Goal: Use online tool/utility: Use online tool/utility

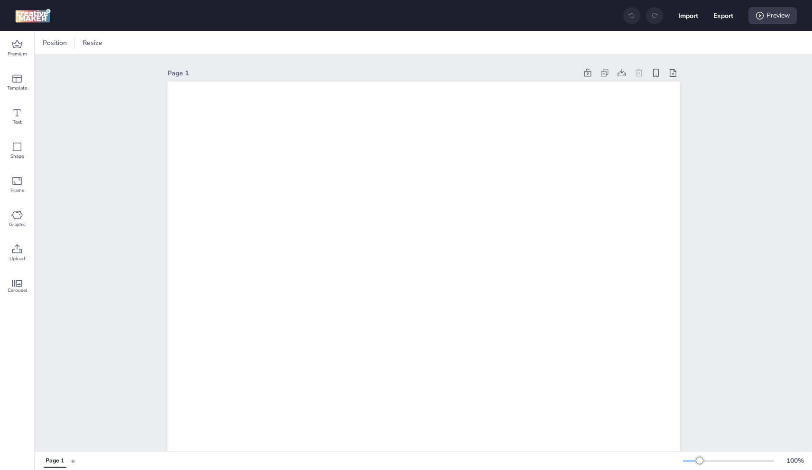
click at [73, 462] on button "+" at bounding box center [73, 461] width 5 height 17
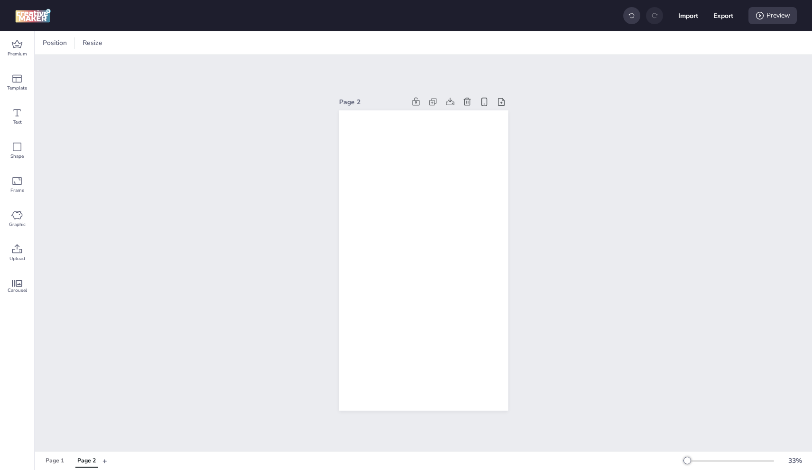
click at [75, 462] on button "Page 2" at bounding box center [87, 461] width 28 height 13
click at [106, 458] on button "+" at bounding box center [104, 461] width 5 height 17
click at [94, 459] on div "Page 2" at bounding box center [86, 461] width 18 height 9
click at [467, 99] on icon at bounding box center [466, 101] width 9 height 9
click at [496, 101] on icon at bounding box center [500, 101] width 9 height 9
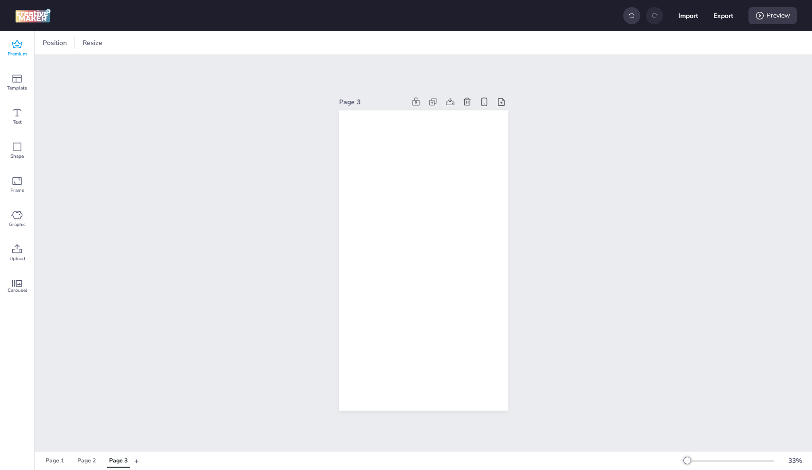
drag, startPoint x: 10, startPoint y: 51, endPoint x: 18, endPoint y: 49, distance: 7.4
click at [10, 51] on span "Premium" at bounding box center [17, 54] width 19 height 8
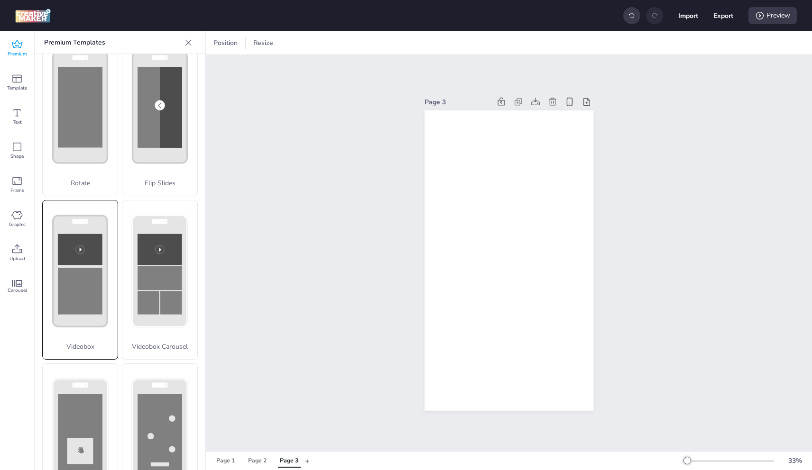
scroll to position [224, 0]
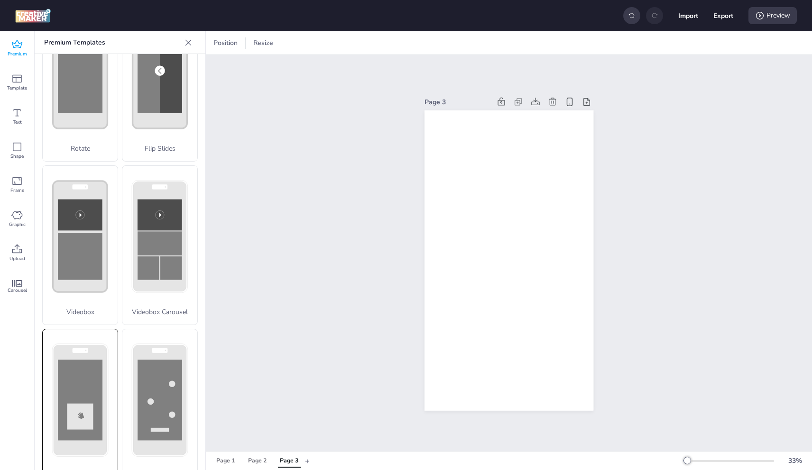
click at [94, 358] on div "Scratch" at bounding box center [80, 409] width 76 height 160
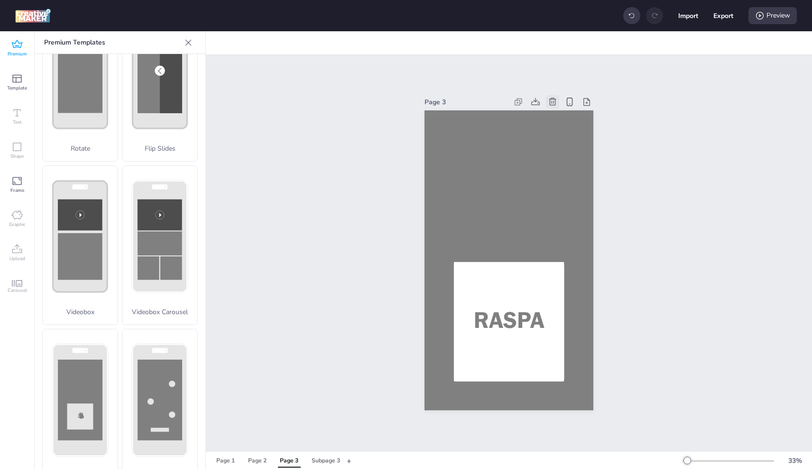
click at [554, 98] on div at bounding box center [552, 101] width 13 height 13
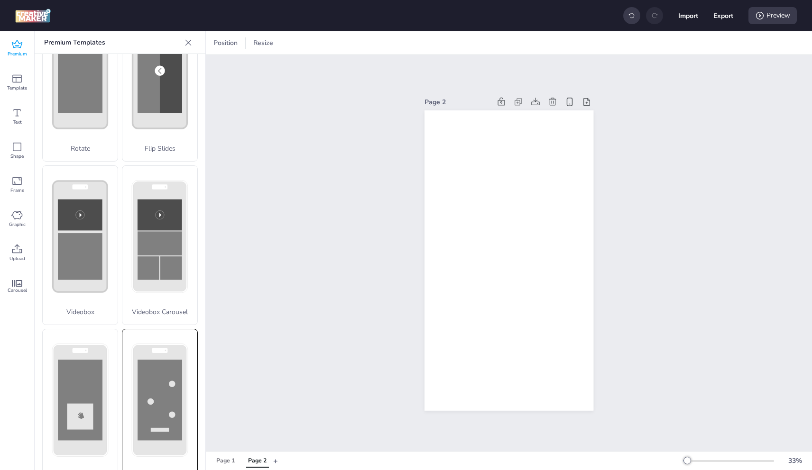
click at [169, 381] on circle at bounding box center [172, 384] width 6 height 6
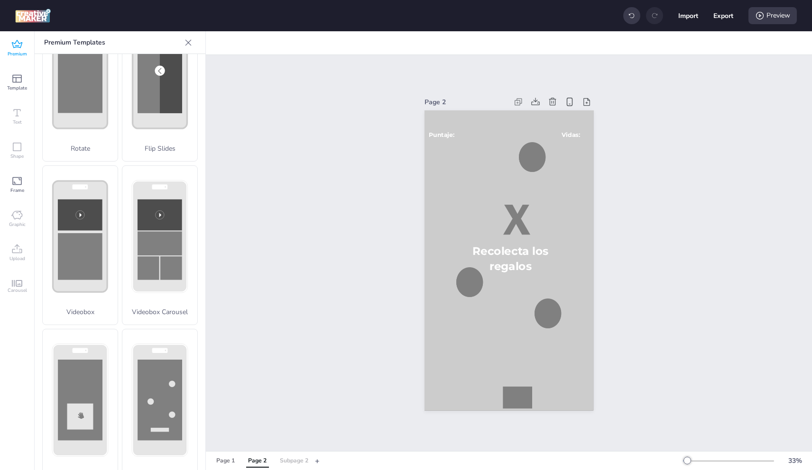
click at [292, 463] on div "Subpage 2" at bounding box center [294, 461] width 28 height 9
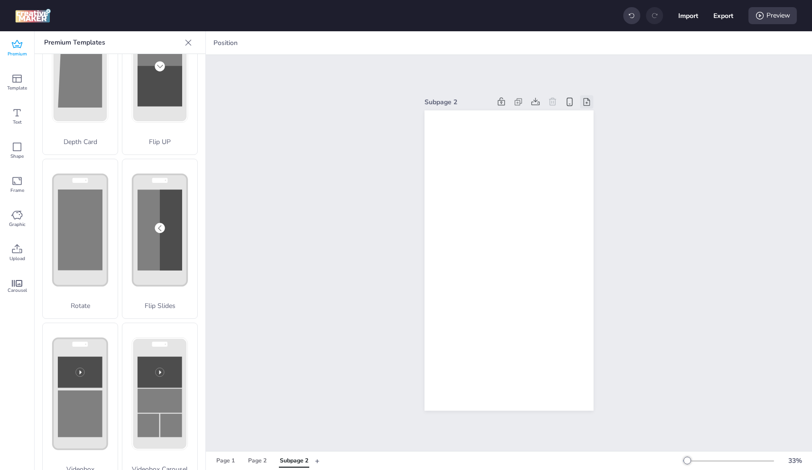
click at [582, 97] on icon at bounding box center [586, 101] width 9 height 9
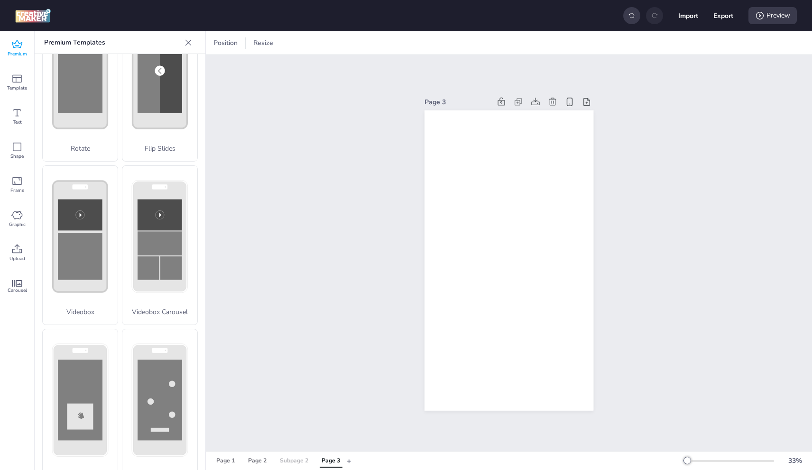
click at [291, 462] on div "Subpage 2" at bounding box center [294, 461] width 28 height 9
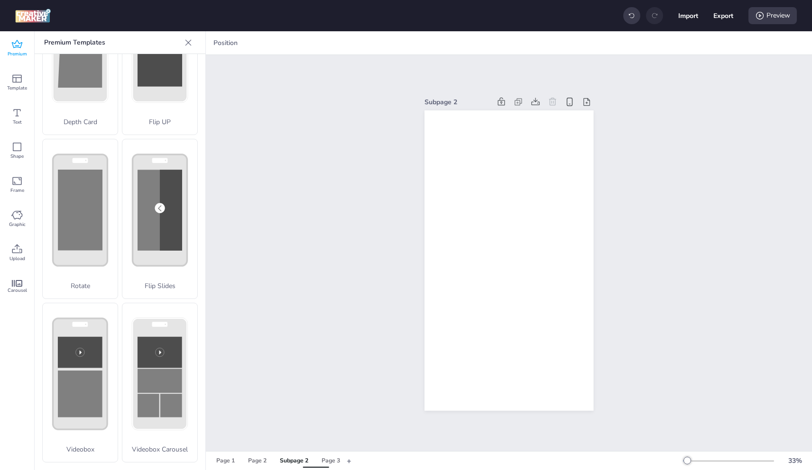
scroll to position [67, 0]
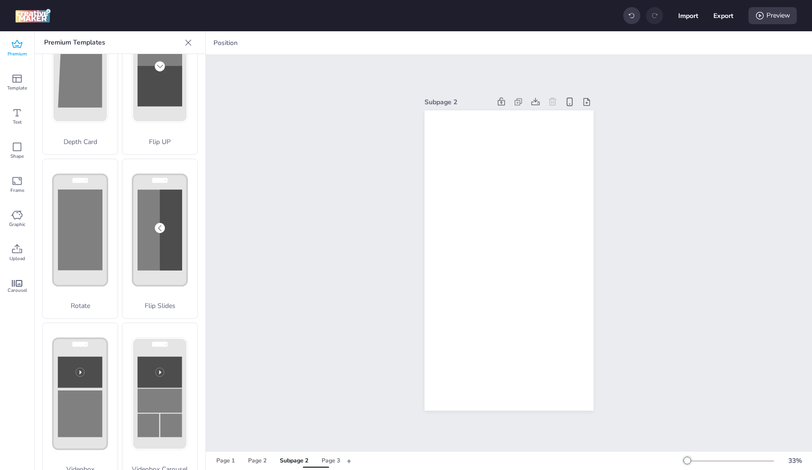
click at [292, 462] on div "Subpage 2" at bounding box center [294, 461] width 28 height 9
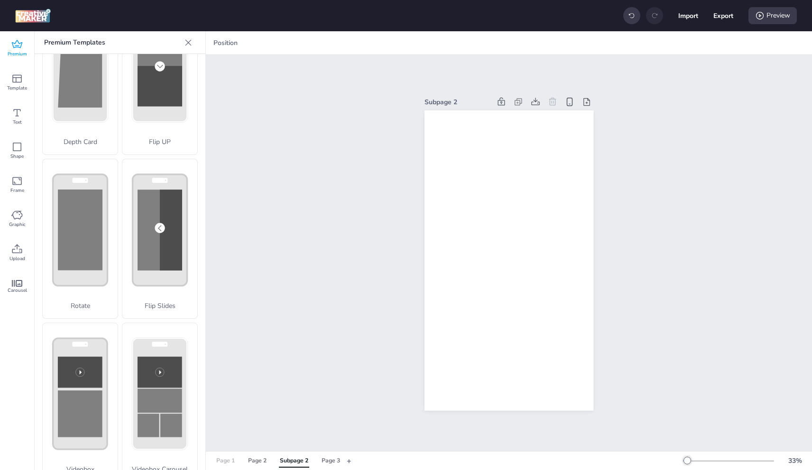
click at [234, 462] on div "Page 1" at bounding box center [225, 461] width 18 height 9
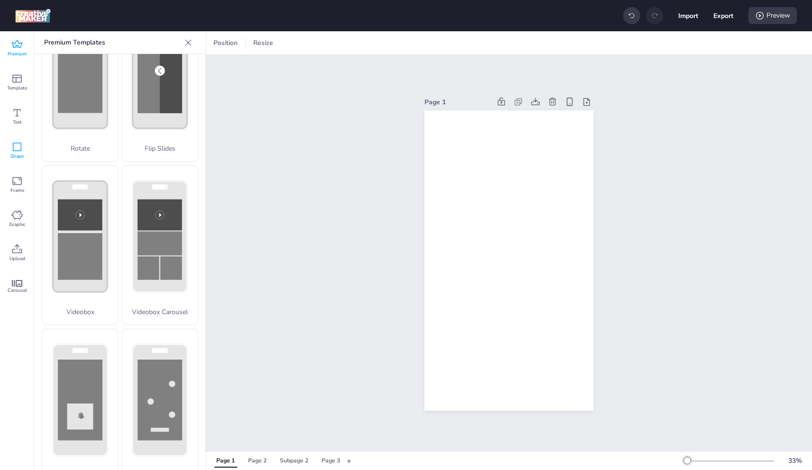
drag, startPoint x: 20, startPoint y: 153, endPoint x: 24, endPoint y: 150, distance: 5.0
click at [22, 150] on div "Shape" at bounding box center [17, 151] width 34 height 34
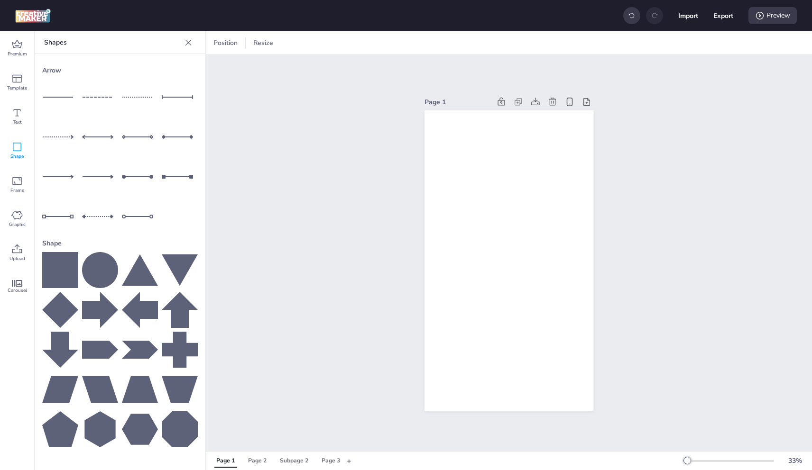
click at [55, 268] on icon at bounding box center [60, 270] width 36 height 36
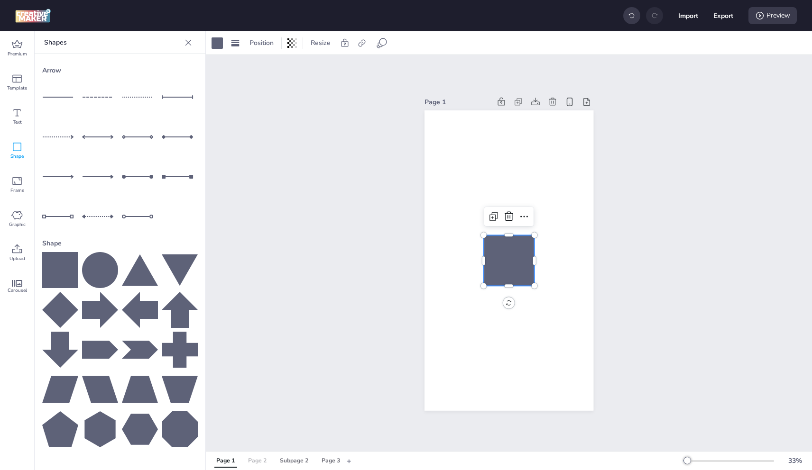
click at [262, 461] on div "Page 2" at bounding box center [257, 461] width 18 height 9
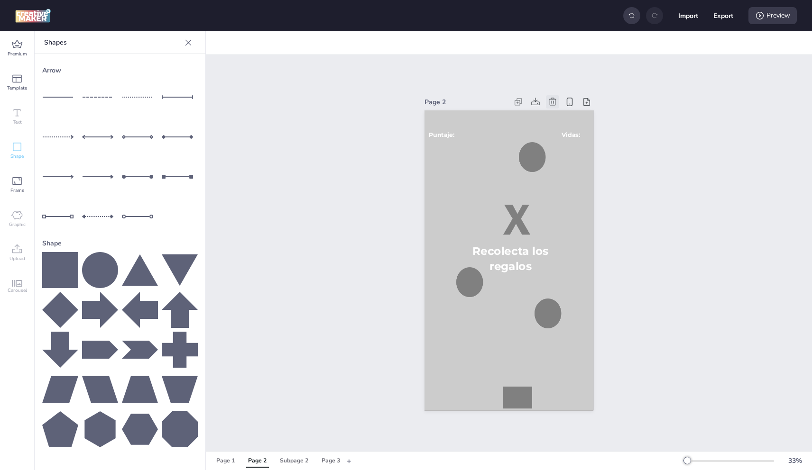
click at [549, 97] on icon at bounding box center [552, 101] width 9 height 9
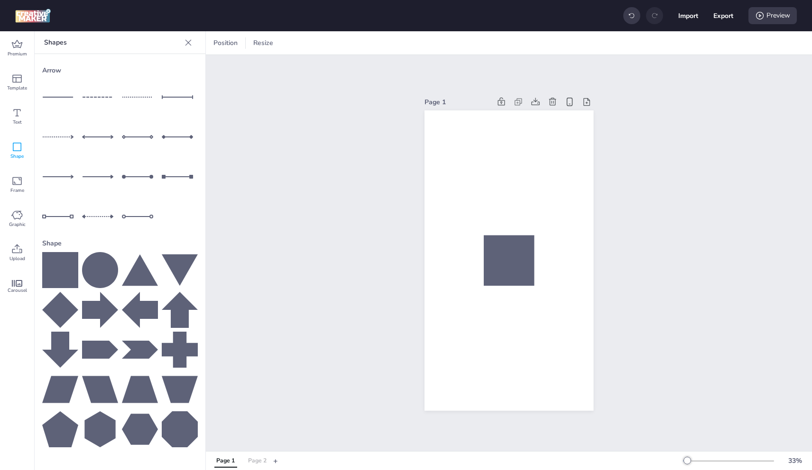
click at [258, 466] on button "Page 2" at bounding box center [257, 461] width 28 height 13
click at [147, 310] on icon at bounding box center [140, 310] width 36 height 36
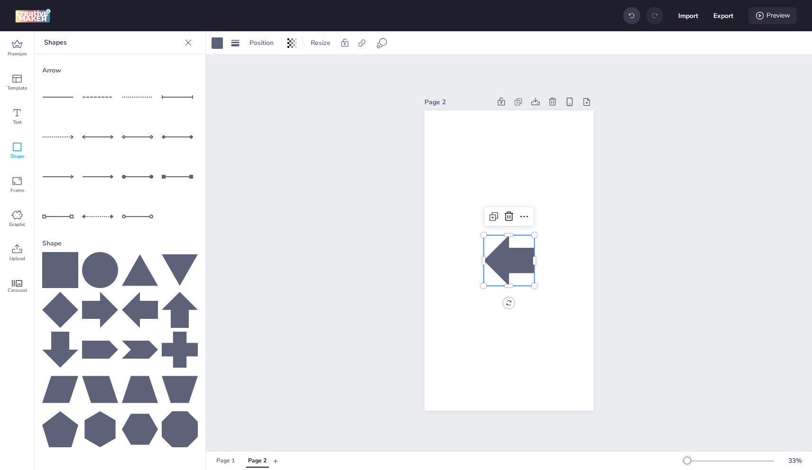
click at [756, 15] on icon at bounding box center [759, 15] width 9 height 9
select select "1"
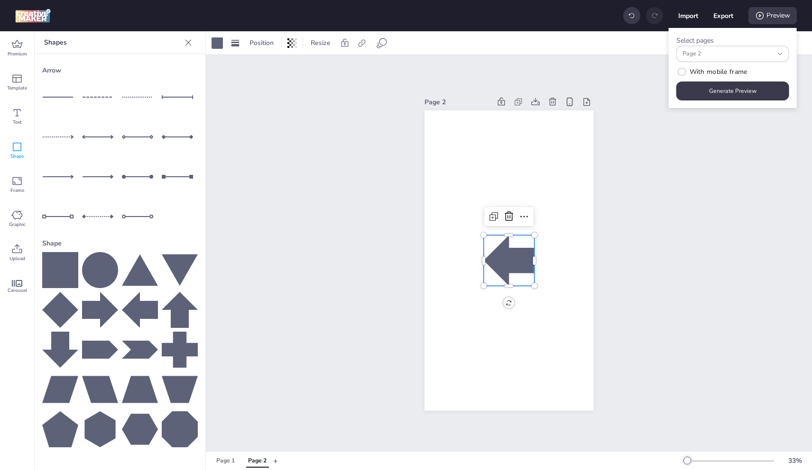
scroll to position [8, 0]
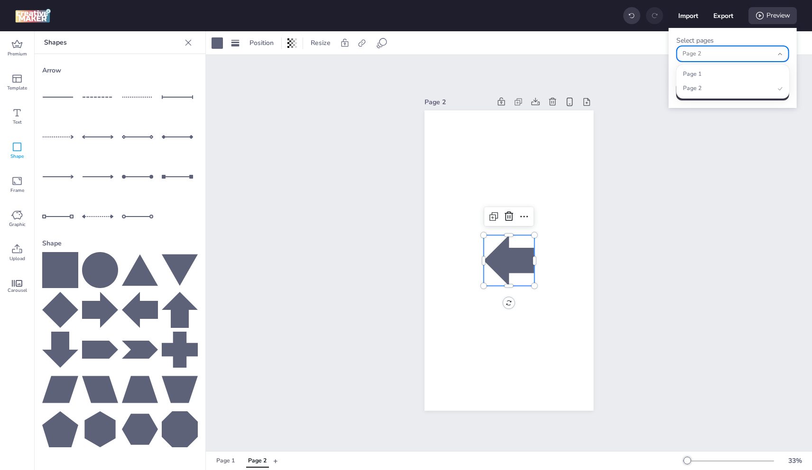
click at [718, 55] on span "Page 2" at bounding box center [727, 54] width 91 height 9
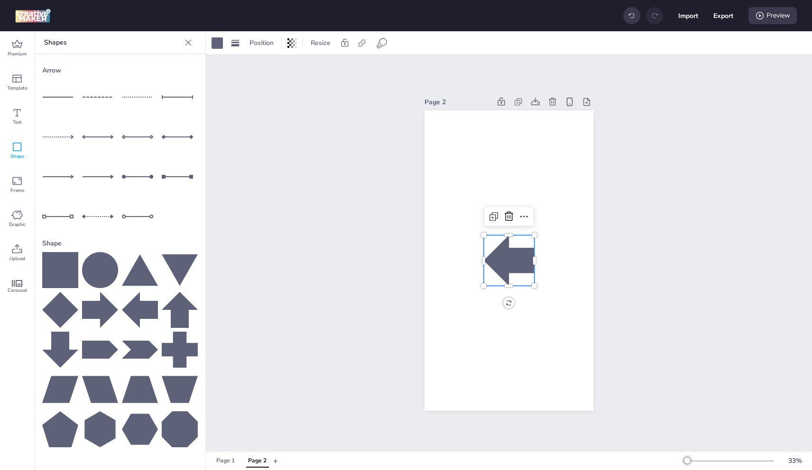
drag, startPoint x: 758, startPoint y: 18, endPoint x: 750, endPoint y: 28, distance: 12.1
click at [757, 21] on div "Preview" at bounding box center [772, 15] width 48 height 17
select select "1"
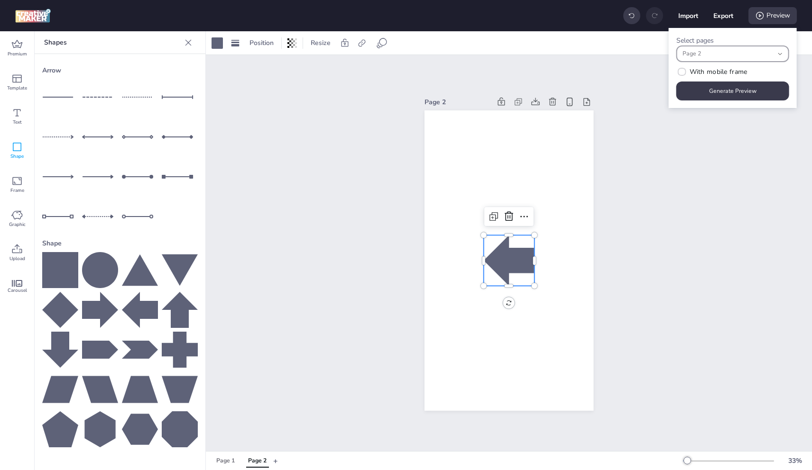
click at [720, 55] on span "Page 2" at bounding box center [727, 54] width 91 height 9
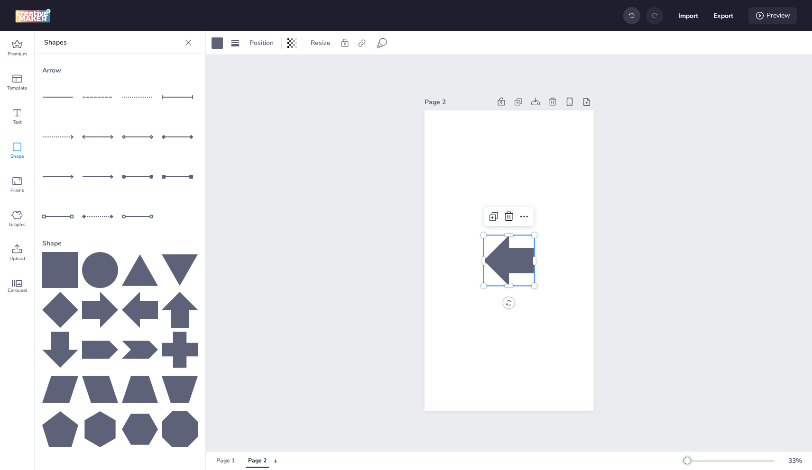
click at [769, 19] on div "Preview" at bounding box center [772, 15] width 48 height 17
select select "1"
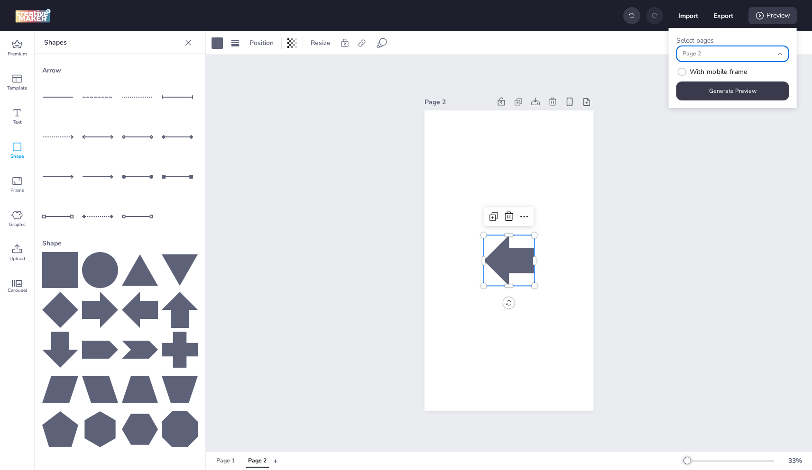
click at [683, 58] on button "Page 2" at bounding box center [732, 54] width 113 height 17
click at [702, 71] on span "Page 1" at bounding box center [729, 74] width 92 height 9
type input "1,0"
select select "0"
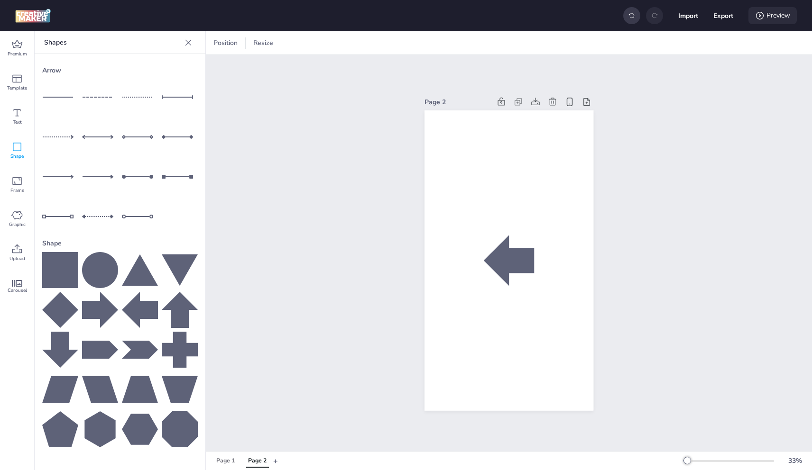
click at [784, 17] on div "Preview" at bounding box center [772, 15] width 48 height 17
select select "0"
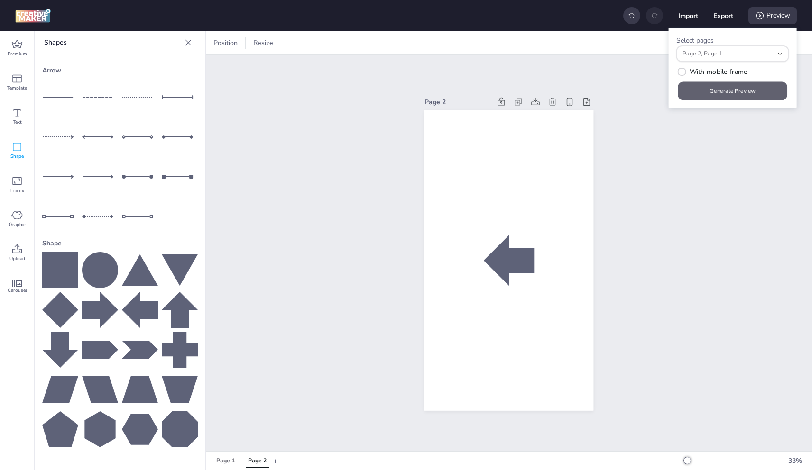
click at [733, 88] on button "Generate Preview" at bounding box center [733, 91] width 110 height 18
click at [262, 42] on span "Resize" at bounding box center [263, 43] width 24 height 10
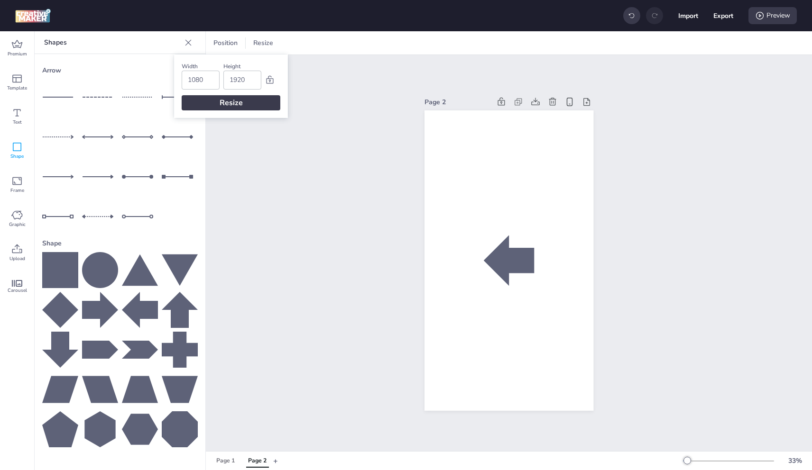
click at [209, 80] on input "1080" at bounding box center [201, 80] width 26 height 18
type input "1920"
type input "1080"
click at [215, 103] on div "Resize" at bounding box center [231, 102] width 99 height 15
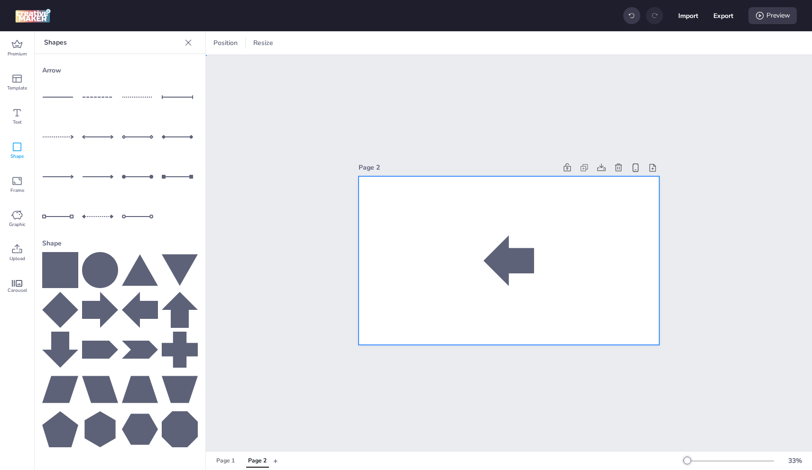
drag, startPoint x: 549, startPoint y: 261, endPoint x: 505, endPoint y: 258, distance: 43.7
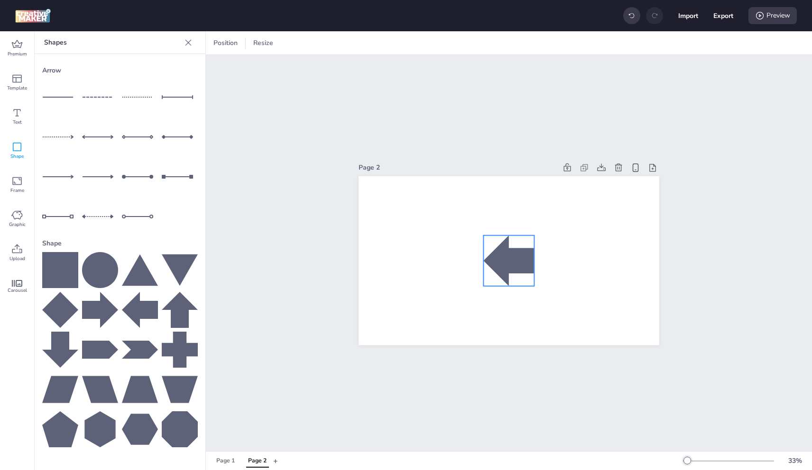
click at [504, 258] on div at bounding box center [509, 261] width 51 height 51
click at [20, 250] on icon at bounding box center [16, 249] width 11 height 11
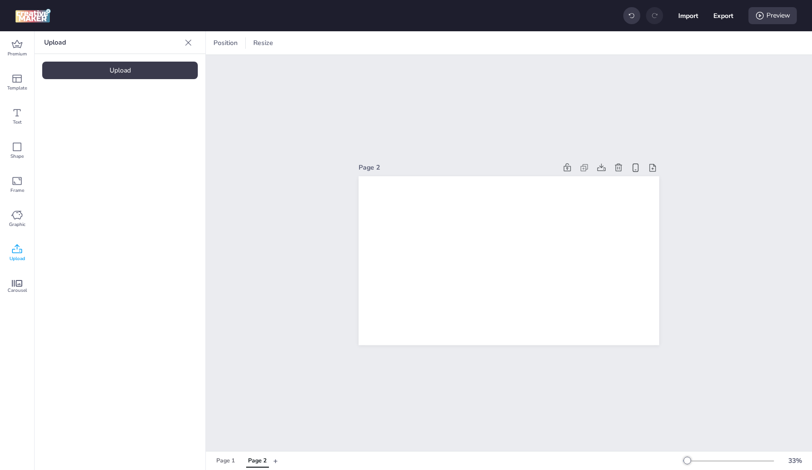
click at [124, 69] on div "Upload" at bounding box center [120, 71] width 156 height 18
click at [112, 125] on video at bounding box center [80, 132] width 76 height 38
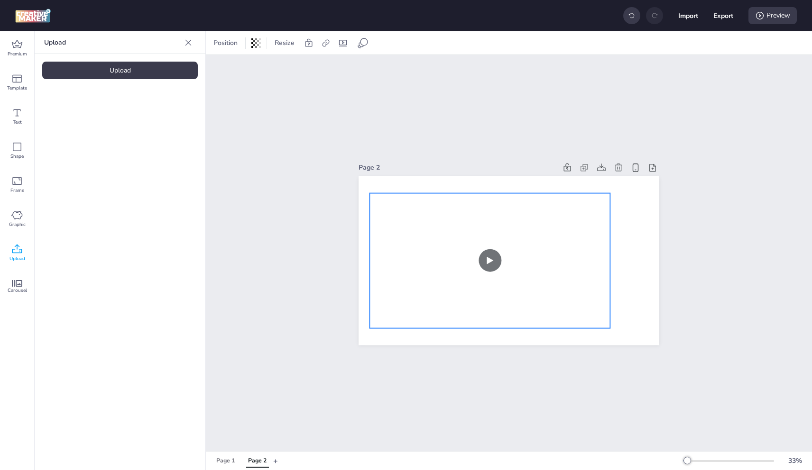
drag, startPoint x: 554, startPoint y: 266, endPoint x: 535, endPoint y: 266, distance: 19.0
click at [535, 266] on video at bounding box center [490, 260] width 240 height 135
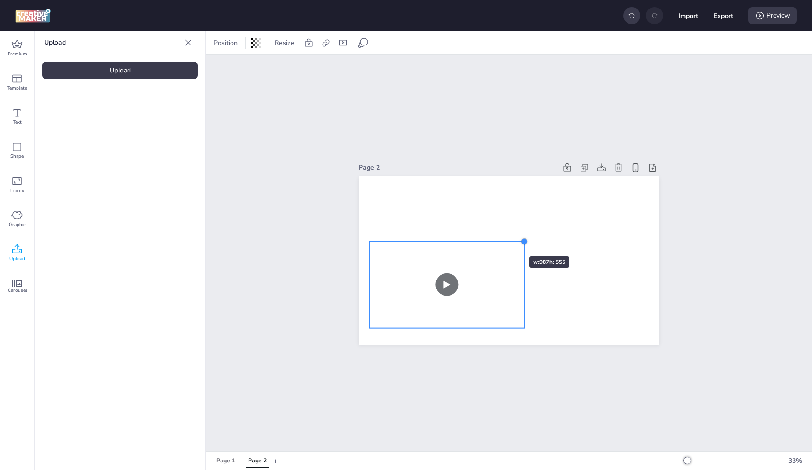
drag, startPoint x: 606, startPoint y: 191, endPoint x: 499, endPoint y: 248, distance: 120.7
click at [501, 240] on div at bounding box center [508, 260] width 301 height 169
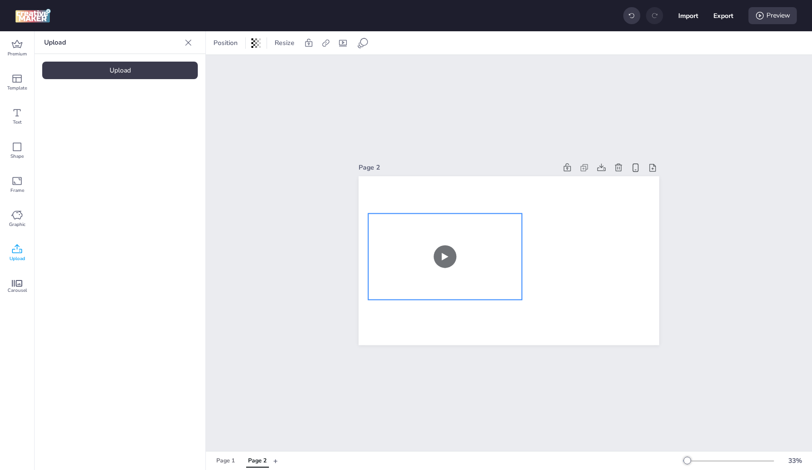
drag, startPoint x: 498, startPoint y: 252, endPoint x: 496, endPoint y: 224, distance: 28.5
click at [496, 224] on video at bounding box center [445, 256] width 154 height 86
click at [459, 189] on icon at bounding box center [459, 194] width 11 height 11
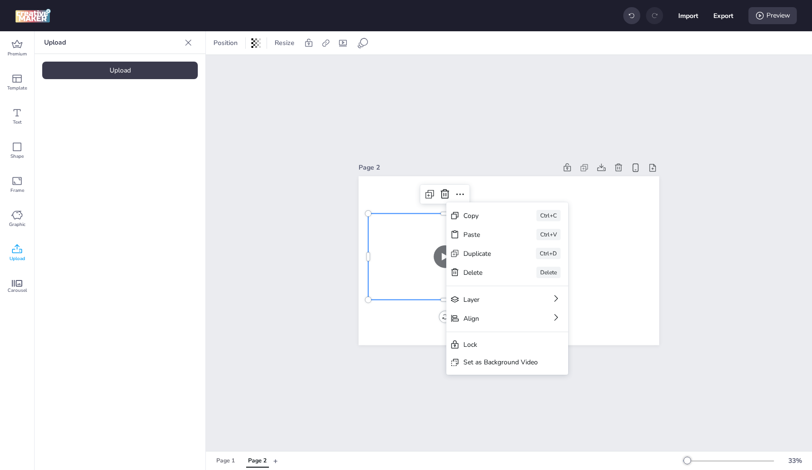
click at [495, 365] on div "Set as Background Video" at bounding box center [500, 363] width 74 height 10
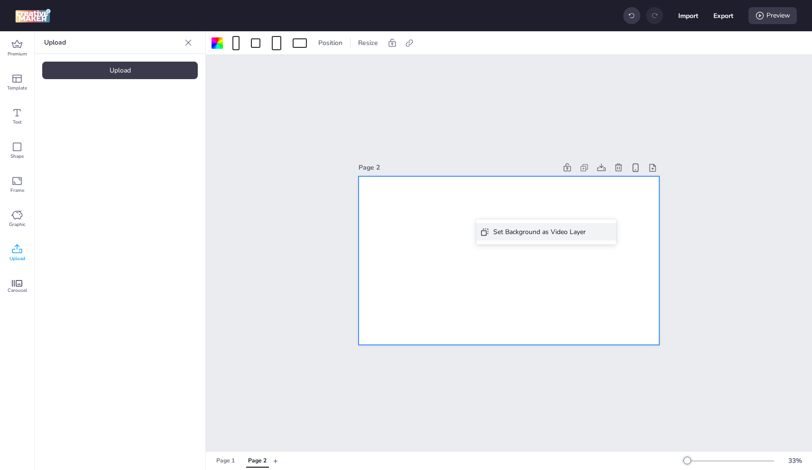
click at [549, 231] on div "Set Background as Video Layer" at bounding box center [539, 232] width 92 height 10
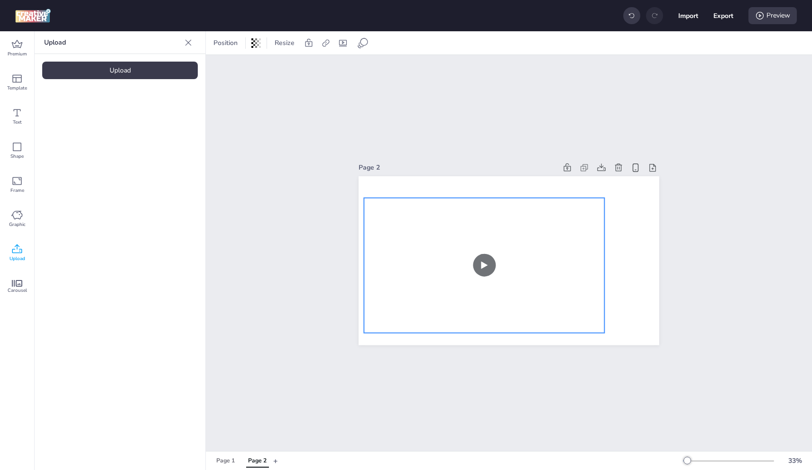
drag, startPoint x: 568, startPoint y: 218, endPoint x: 546, endPoint y: 218, distance: 21.3
click at [544, 219] on video at bounding box center [484, 265] width 240 height 135
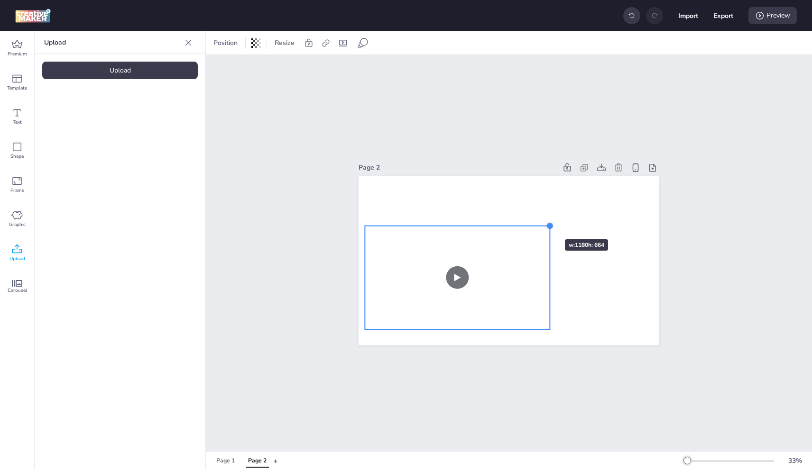
drag, startPoint x: 602, startPoint y: 191, endPoint x: 536, endPoint y: 222, distance: 73.4
click at [536, 222] on div at bounding box center [508, 260] width 301 height 169
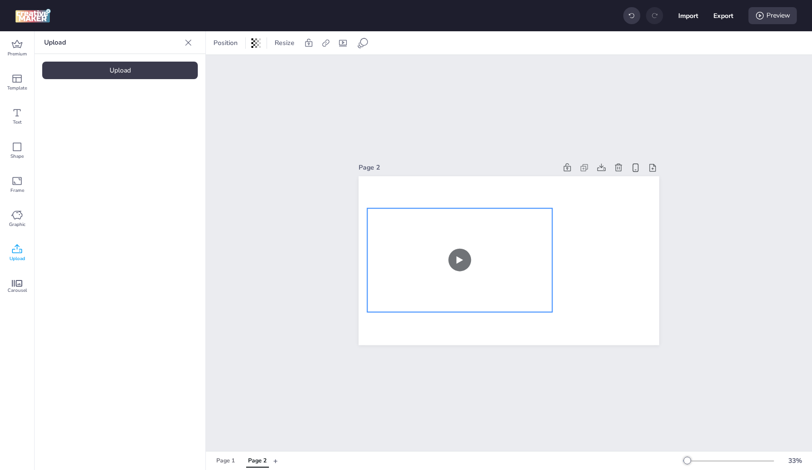
drag, startPoint x: 520, startPoint y: 236, endPoint x: 524, endPoint y: 230, distance: 7.1
click at [524, 229] on video at bounding box center [459, 260] width 185 height 104
drag, startPoint x: 462, startPoint y: 178, endPoint x: 457, endPoint y: 177, distance: 4.8
click at [461, 182] on div at bounding box center [459, 191] width 49 height 19
click at [118, 62] on div "Upload" at bounding box center [120, 71] width 156 height 18
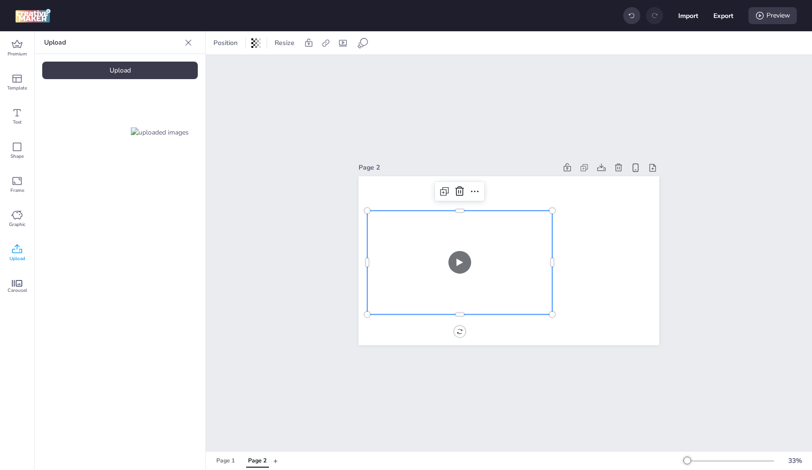
click at [170, 138] on img at bounding box center [160, 133] width 58 height 10
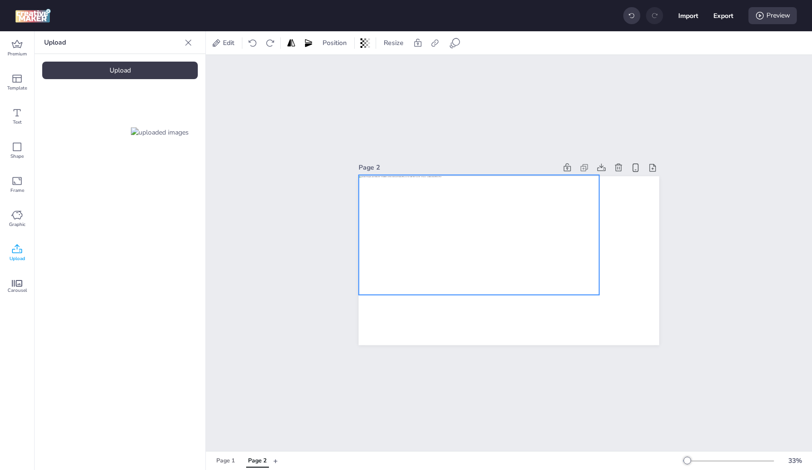
drag, startPoint x: 538, startPoint y: 240, endPoint x: 508, endPoint y: 215, distance: 39.3
click at [508, 215] on div at bounding box center [479, 235] width 240 height 120
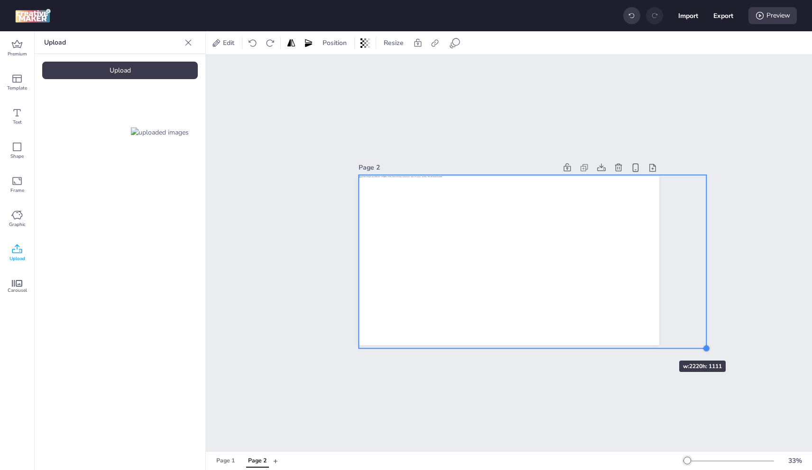
drag, startPoint x: 596, startPoint y: 290, endPoint x: 641, endPoint y: 317, distance: 51.9
click at [650, 342] on div "Page 2" at bounding box center [508, 253] width 301 height 207
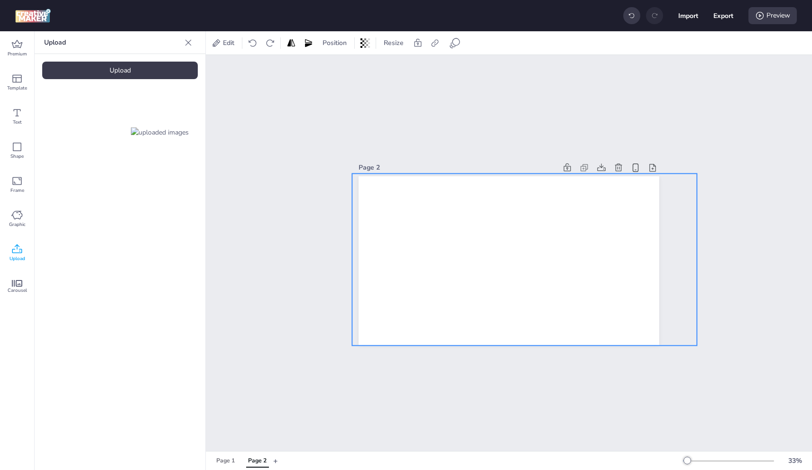
click at [608, 273] on div at bounding box center [524, 260] width 345 height 173
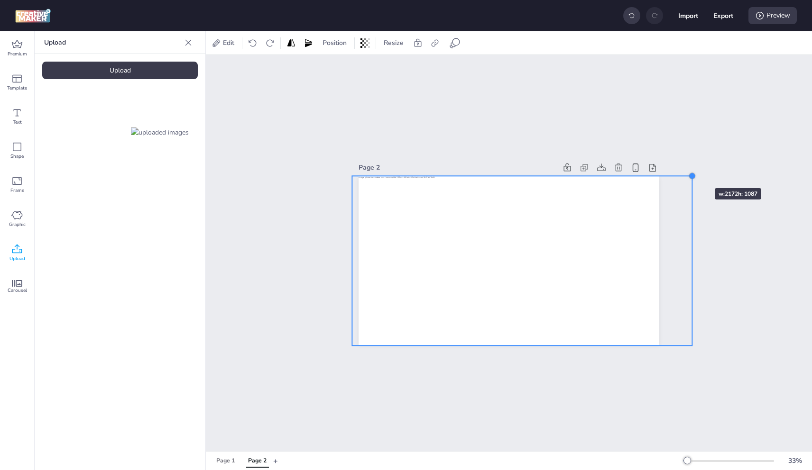
drag, startPoint x: 693, startPoint y: 169, endPoint x: 696, endPoint y: 201, distance: 32.4
click at [688, 172] on div at bounding box center [692, 176] width 8 height 8
click at [679, 339] on div "Page 2" at bounding box center [509, 253] width 606 height 396
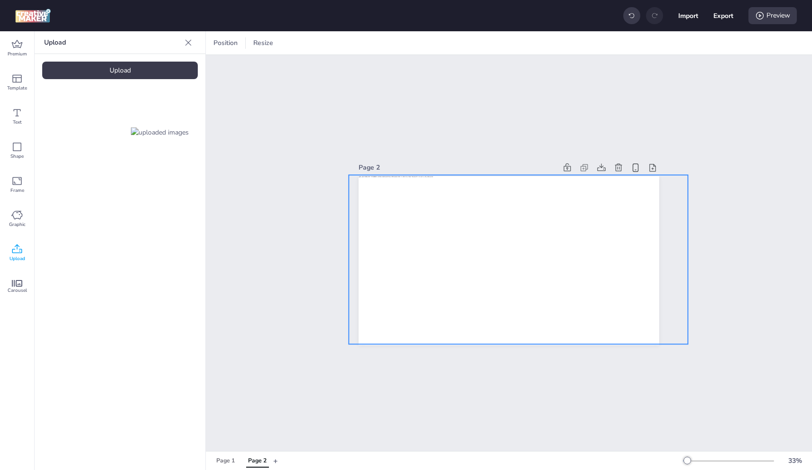
click at [583, 222] on div at bounding box center [518, 260] width 339 height 170
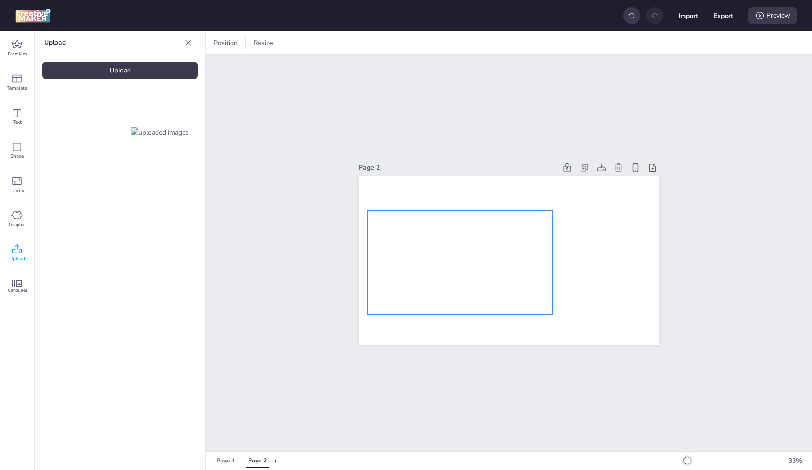
click at [522, 256] on video at bounding box center [459, 263] width 185 height 104
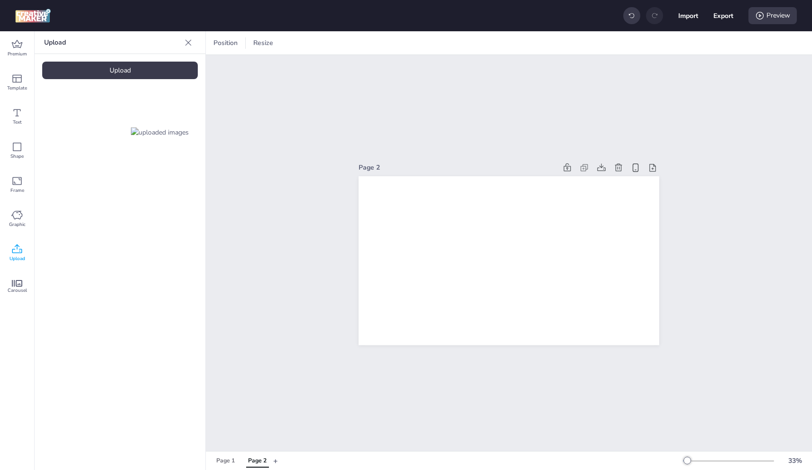
click at [90, 128] on video at bounding box center [80, 132] width 76 height 38
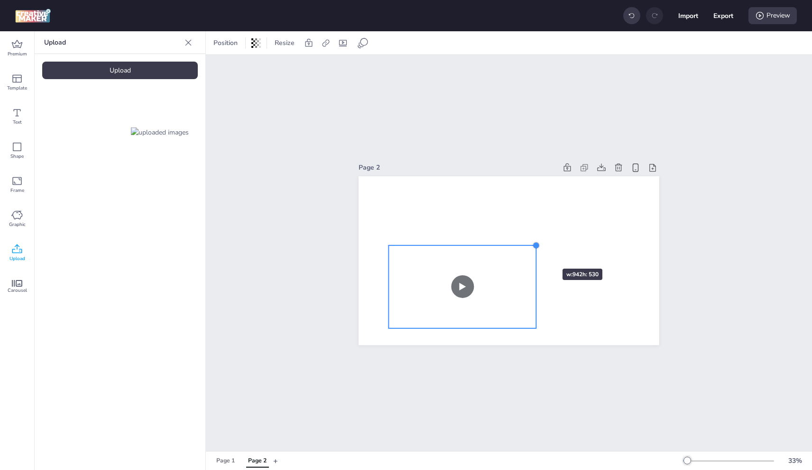
drag, startPoint x: 627, startPoint y: 187, endPoint x: 534, endPoint y: 252, distance: 113.4
click at [534, 252] on div at bounding box center [508, 260] width 301 height 169
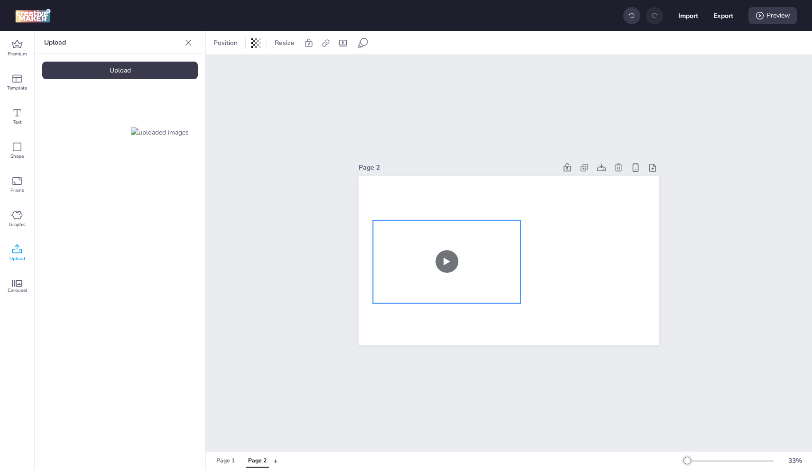
drag, startPoint x: 522, startPoint y: 275, endPoint x: 509, endPoint y: 259, distance: 20.2
click at [509, 259] on video at bounding box center [446, 261] width 147 height 83
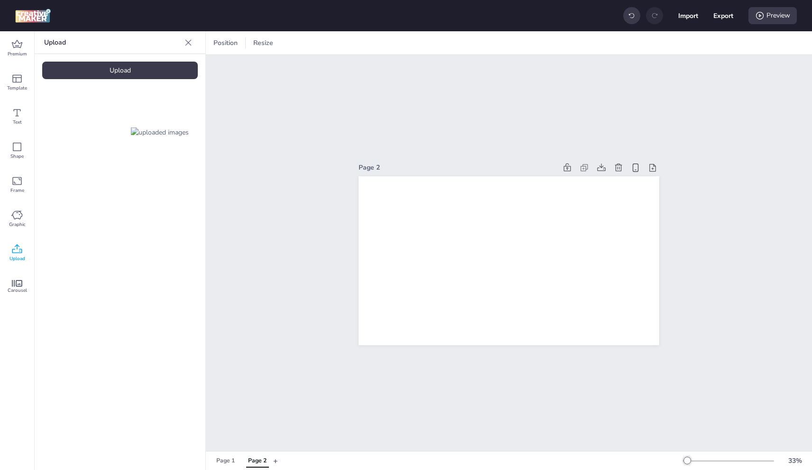
drag, startPoint x: 122, startPoint y: 72, endPoint x: 141, endPoint y: 73, distance: 19.0
click at [123, 72] on div "Upload" at bounding box center [120, 71] width 156 height 18
click at [72, 199] on video at bounding box center [80, 212] width 76 height 38
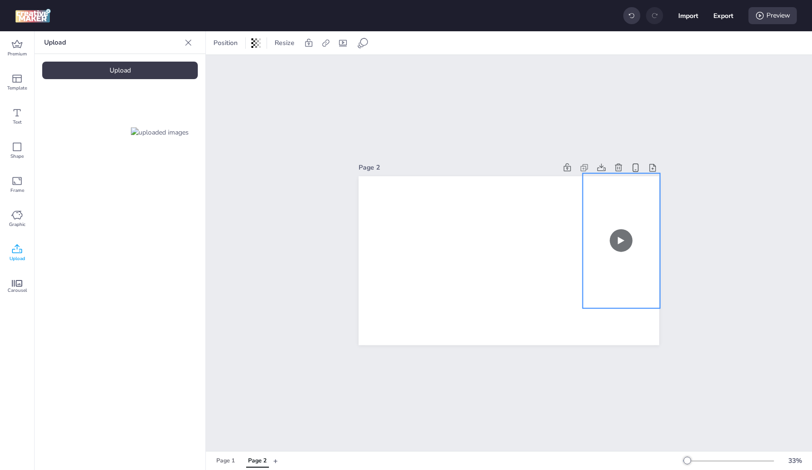
drag, startPoint x: 530, startPoint y: 255, endPoint x: 627, endPoint y: 236, distance: 98.5
click at [627, 236] on video at bounding box center [621, 240] width 77 height 135
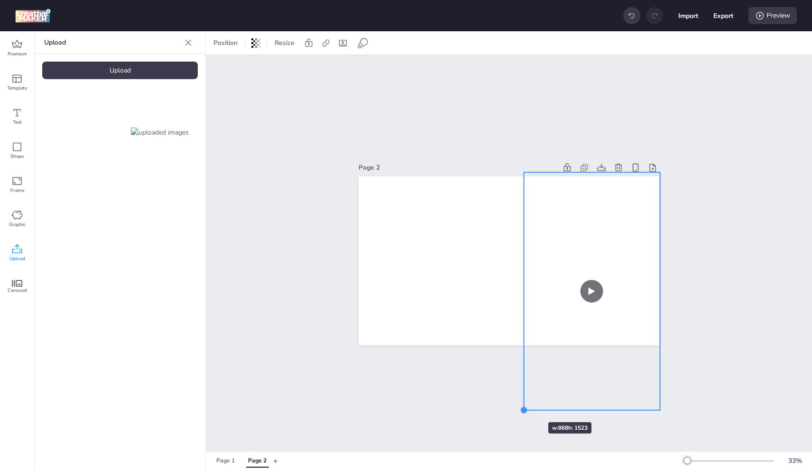
drag, startPoint x: 578, startPoint y: 305, endPoint x: 520, endPoint y: 405, distance: 116.0
click at [520, 407] on div at bounding box center [524, 411] width 8 height 8
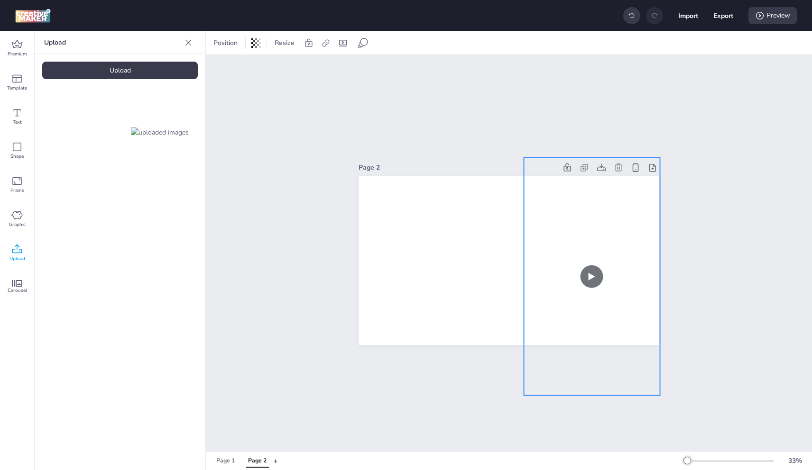
drag, startPoint x: 607, startPoint y: 188, endPoint x: 609, endPoint y: 174, distance: 13.4
click at [609, 174] on video at bounding box center [592, 276] width 136 height 239
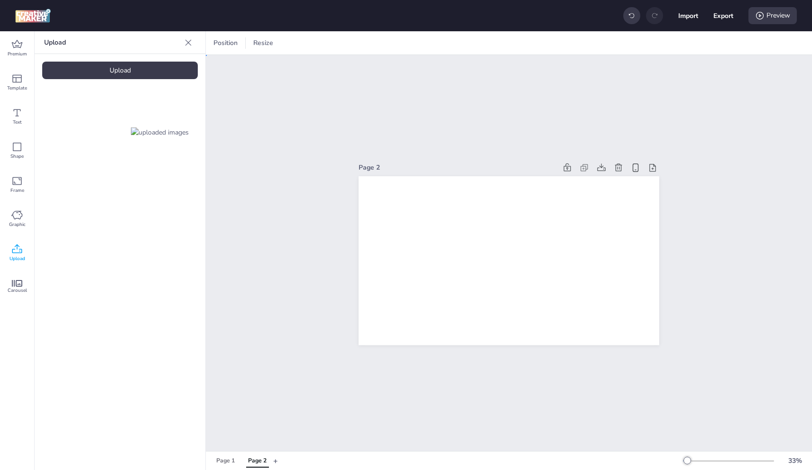
click at [686, 165] on div "Page 2" at bounding box center [509, 253] width 606 height 396
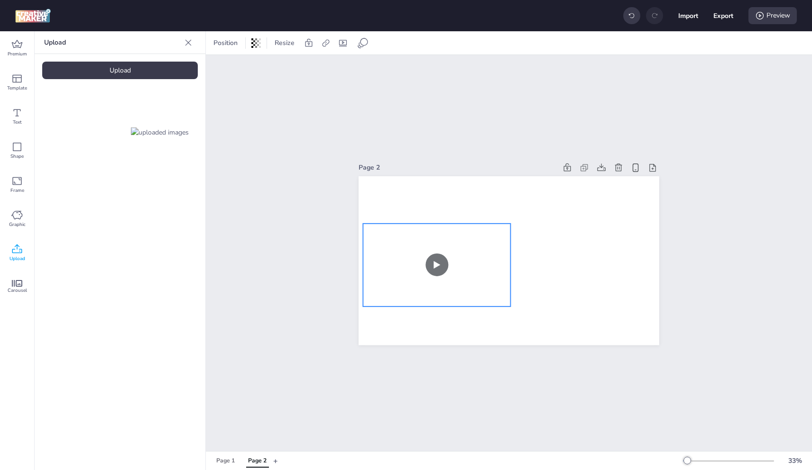
drag, startPoint x: 456, startPoint y: 225, endPoint x: 446, endPoint y: 229, distance: 10.5
click at [446, 229] on video at bounding box center [436, 265] width 147 height 83
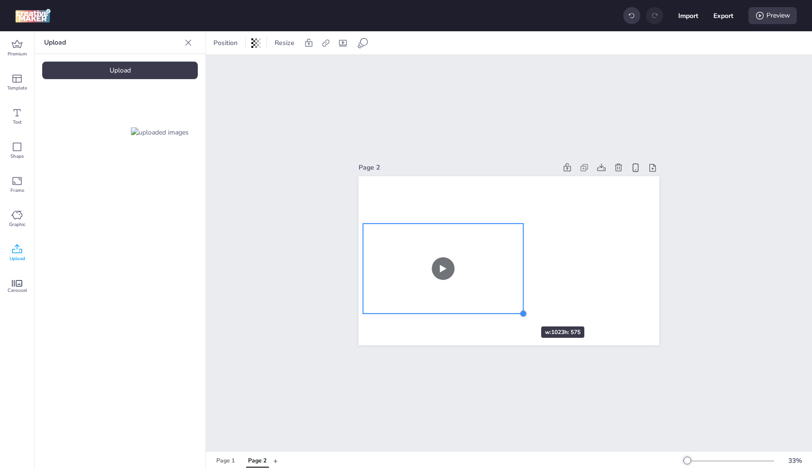
drag, startPoint x: 510, startPoint y: 305, endPoint x: 513, endPoint y: 310, distance: 5.4
click at [513, 310] on div at bounding box center [508, 260] width 301 height 169
click at [513, 310] on video at bounding box center [444, 269] width 160 height 90
drag, startPoint x: 518, startPoint y: 310, endPoint x: 506, endPoint y: 299, distance: 15.8
click at [516, 308] on div at bounding box center [520, 312] width 8 height 8
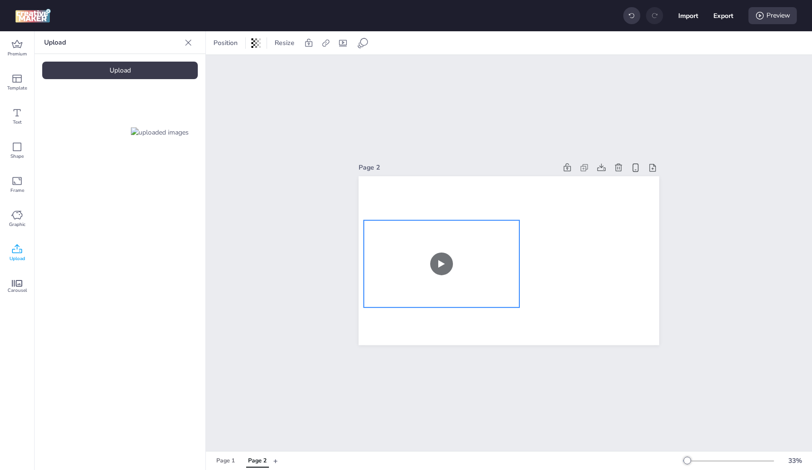
click at [497, 282] on video at bounding box center [442, 263] width 156 height 87
click at [457, 196] on icon at bounding box center [456, 201] width 11 height 11
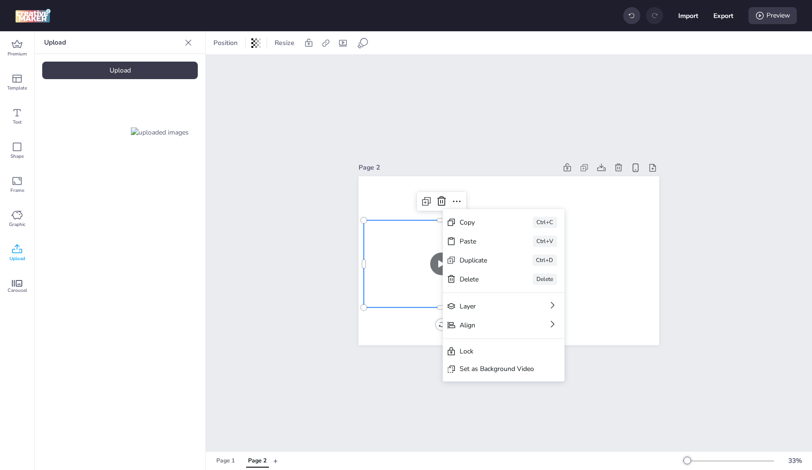
drag, startPoint x: 480, startPoint y: 353, endPoint x: 474, endPoint y: 351, distance: 6.2
click at [479, 354] on div "Lock" at bounding box center [496, 352] width 74 height 10
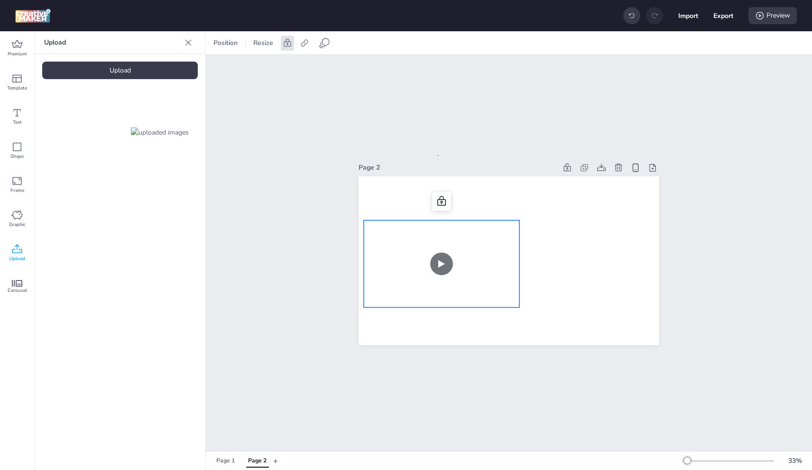
drag, startPoint x: 439, startPoint y: 155, endPoint x: 445, endPoint y: 156, distance: 6.3
click at [445, 156] on div "Page 2" at bounding box center [508, 253] width 301 height 207
drag, startPoint x: 492, startPoint y: 252, endPoint x: 499, endPoint y: 254, distance: 7.9
click at [498, 254] on video at bounding box center [442, 263] width 156 height 87
click at [438, 197] on icon at bounding box center [441, 200] width 9 height 9
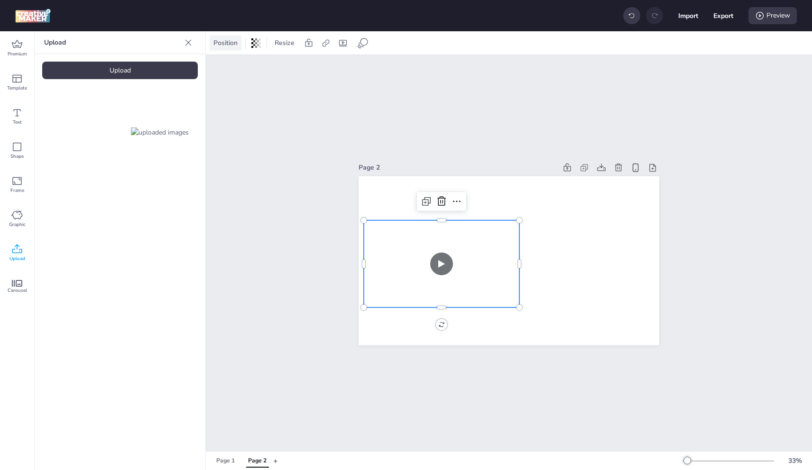
click at [232, 46] on span "Position" at bounding box center [225, 43] width 28 height 10
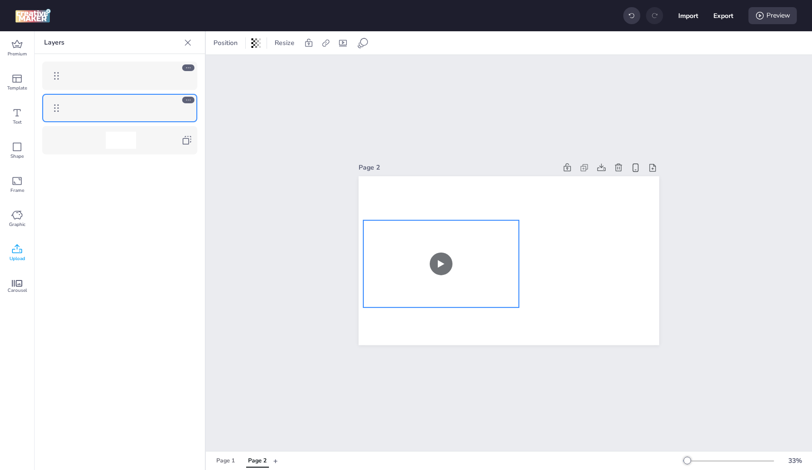
click at [457, 285] on video at bounding box center [441, 263] width 156 height 87
click at [481, 283] on video at bounding box center [442, 263] width 156 height 87
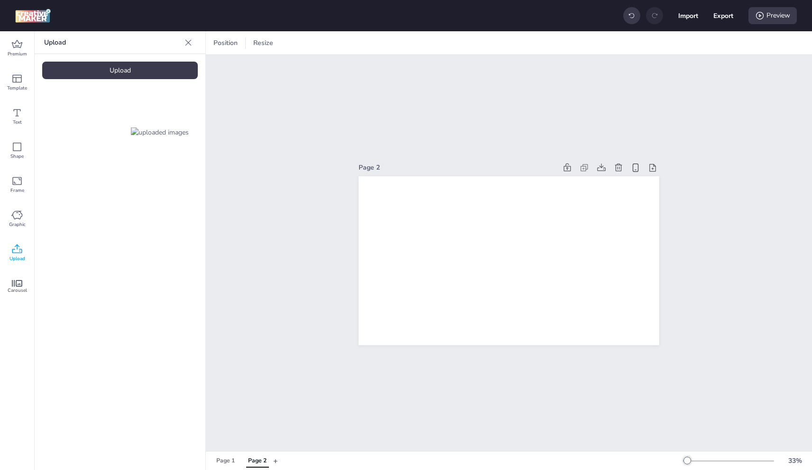
drag, startPoint x: 463, startPoint y: 145, endPoint x: 391, endPoint y: 186, distance: 83.2
click at [460, 150] on div "Page 2" at bounding box center [509, 253] width 606 height 396
click at [367, 163] on div "Page 2" at bounding box center [457, 168] width 198 height 10
click at [369, 168] on div "Page 2" at bounding box center [457, 168] width 198 height 10
click at [10, 147] on div "Shape" at bounding box center [17, 151] width 34 height 34
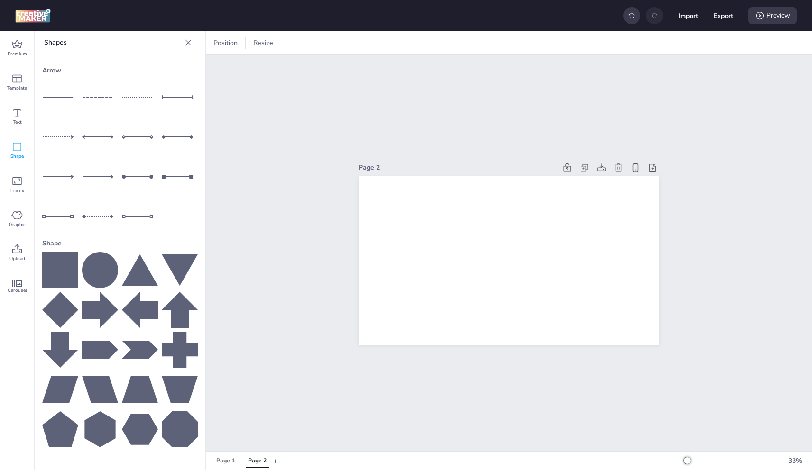
drag, startPoint x: 66, startPoint y: 263, endPoint x: 72, endPoint y: 261, distance: 5.9
click at [66, 263] on icon at bounding box center [60, 270] width 36 height 36
drag, startPoint x: 514, startPoint y: 258, endPoint x: 393, endPoint y: 205, distance: 131.9
click at [386, 194] on div at bounding box center [378, 198] width 51 height 51
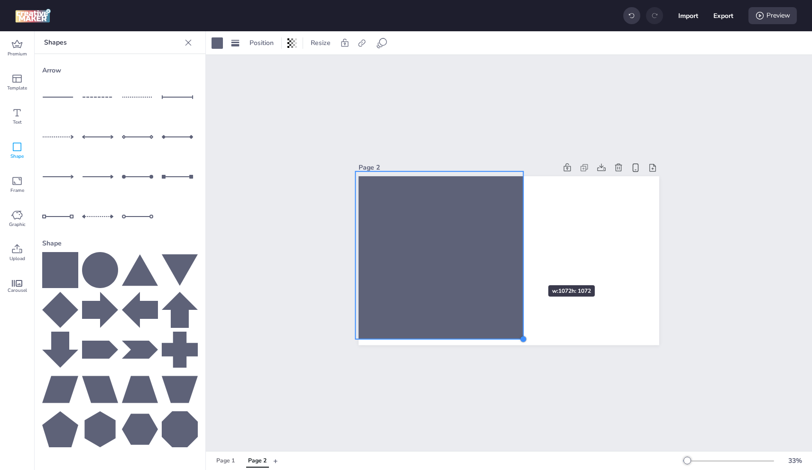
drag, startPoint x: 407, startPoint y: 223, endPoint x: 520, endPoint y: 269, distance: 121.7
click at [520, 269] on div at bounding box center [508, 260] width 301 height 169
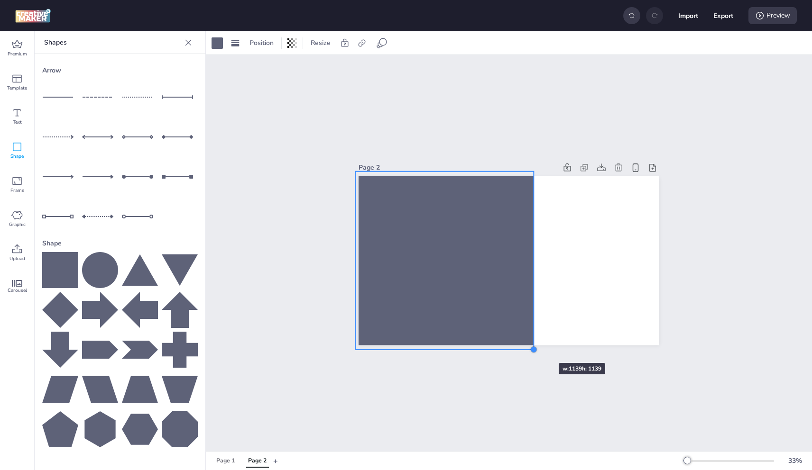
drag, startPoint x: 520, startPoint y: 336, endPoint x: 531, endPoint y: 345, distance: 14.2
click at [531, 346] on div at bounding box center [534, 350] width 8 height 8
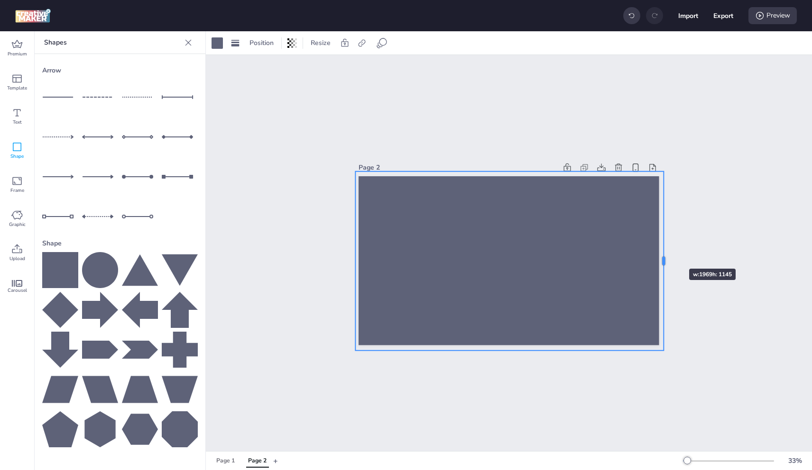
drag, startPoint x: 533, startPoint y: 257, endPoint x: 661, endPoint y: 252, distance: 127.2
click at [663, 252] on div at bounding box center [667, 261] width 8 height 179
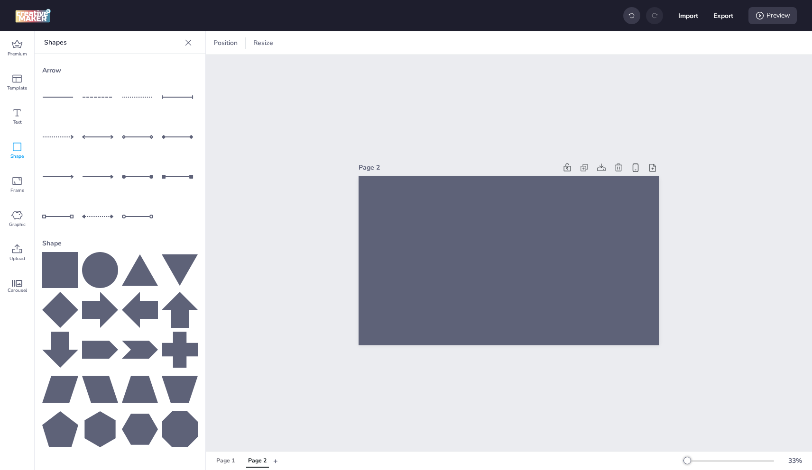
click at [189, 46] on icon at bounding box center [187, 42] width 9 height 9
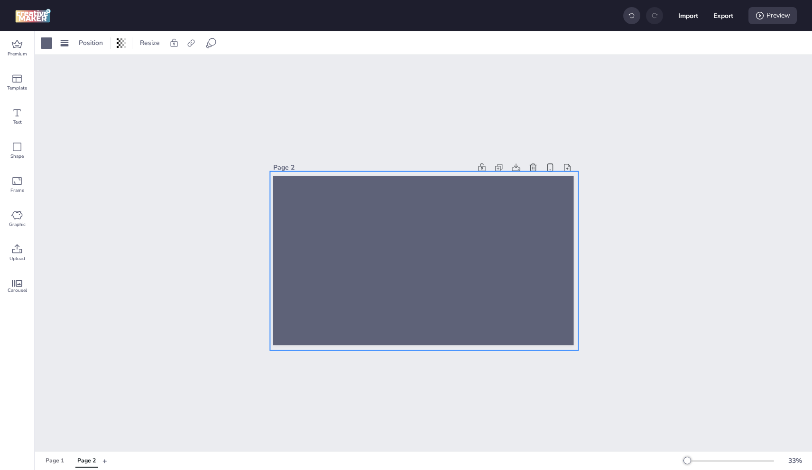
click at [399, 248] on div at bounding box center [424, 261] width 308 height 179
click at [94, 47] on span "Position" at bounding box center [91, 43] width 28 height 10
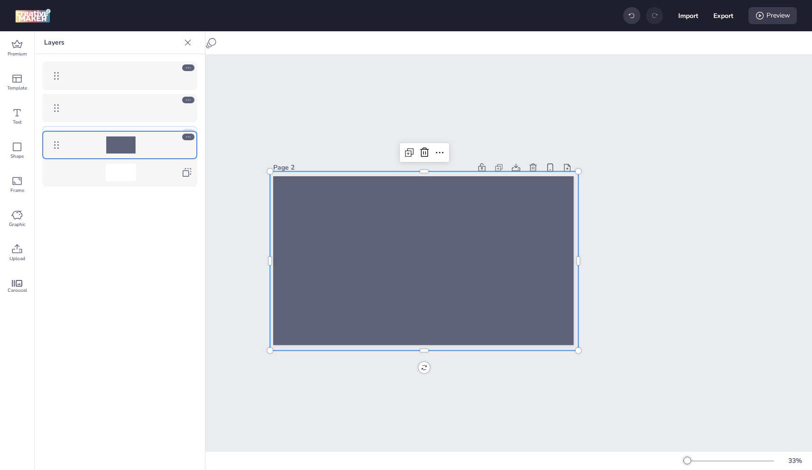
drag, startPoint x: 54, startPoint y: 79, endPoint x: 66, endPoint y: 155, distance: 76.9
click at [338, 192] on div at bounding box center [424, 261] width 308 height 179
drag, startPoint x: 392, startPoint y: 108, endPoint x: 382, endPoint y: 135, distance: 29.4
click at [393, 108] on div "Page 2" at bounding box center [423, 253] width 777 height 396
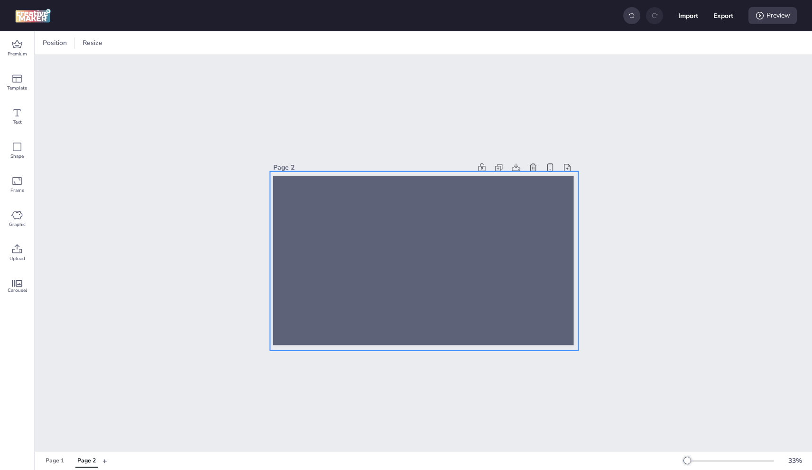
click at [346, 189] on div at bounding box center [424, 261] width 308 height 179
click at [48, 47] on div at bounding box center [46, 42] width 11 height 11
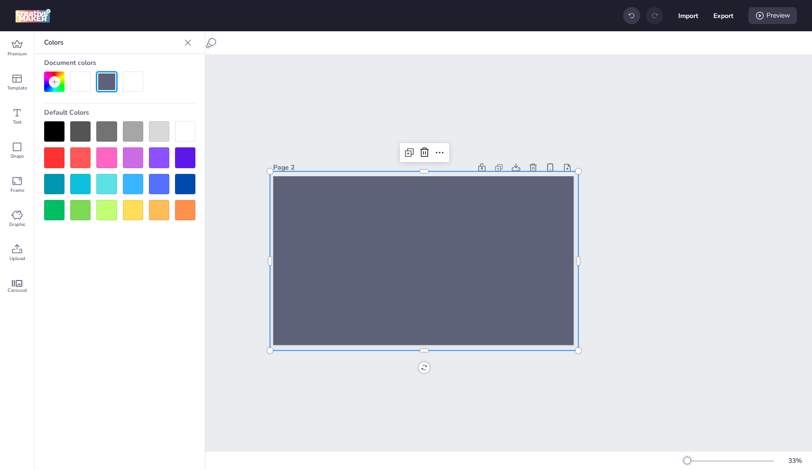
click at [156, 186] on div at bounding box center [159, 184] width 20 height 20
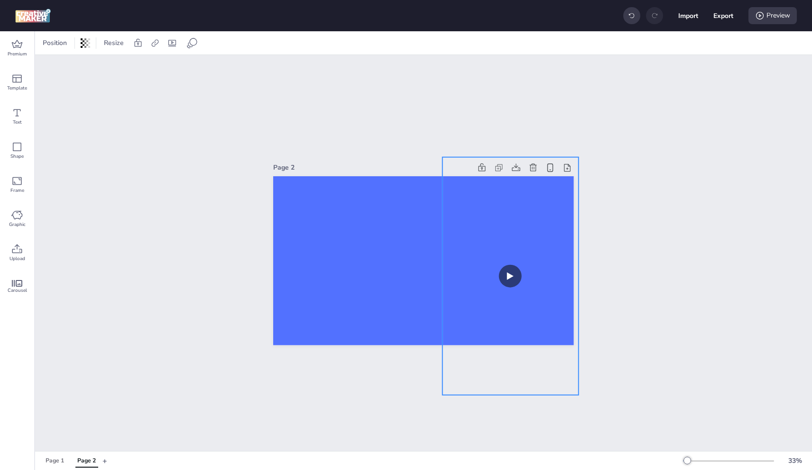
click at [495, 207] on video at bounding box center [510, 276] width 136 height 239
click at [440, 269] on video at bounding box center [508, 273] width 136 height 239
click at [455, 247] on video at bounding box center [508, 273] width 136 height 239
click at [174, 43] on icon at bounding box center [171, 42] width 9 height 9
select select "contain"
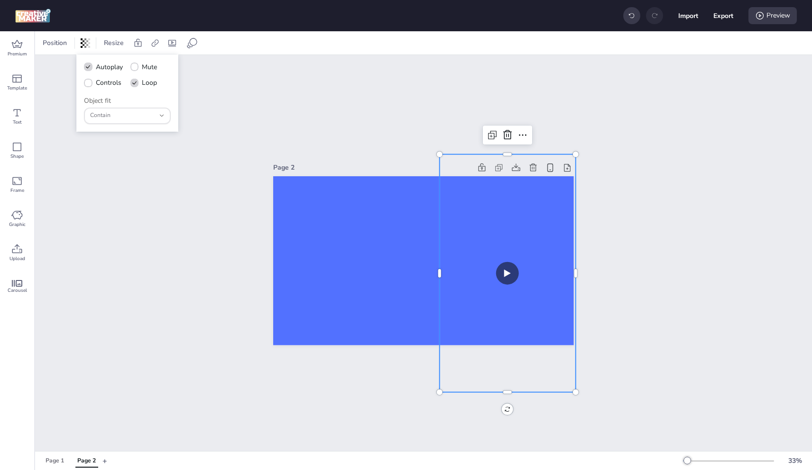
drag, startPoint x: 308, startPoint y: 82, endPoint x: 326, endPoint y: 92, distance: 20.4
click at [312, 82] on div "Page 2" at bounding box center [423, 253] width 777 height 396
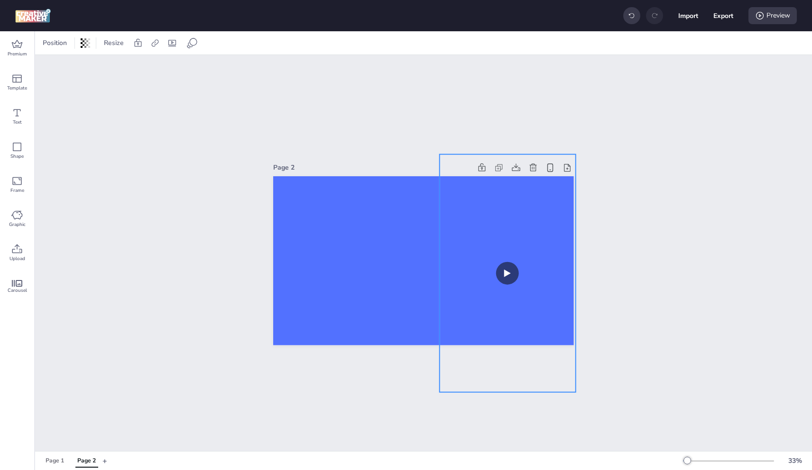
click at [440, 186] on video at bounding box center [508, 273] width 136 height 239
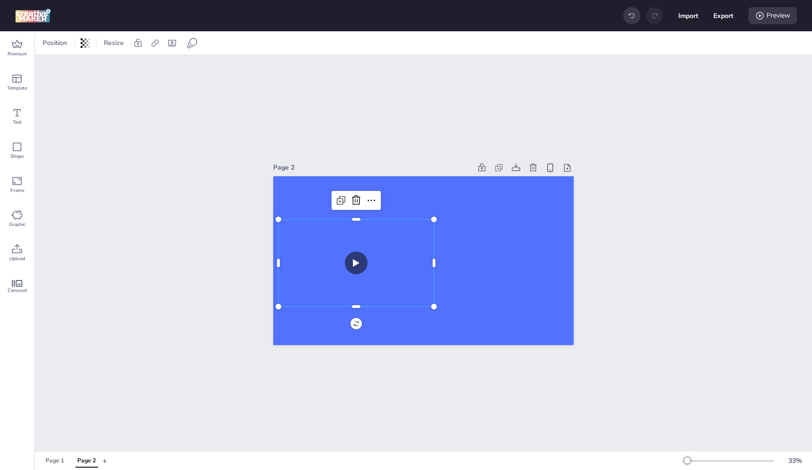
drag, startPoint x: 413, startPoint y: 237, endPoint x: 410, endPoint y: 246, distance: 9.6
click at [413, 237] on video at bounding box center [356, 263] width 156 height 87
drag, startPoint x: 408, startPoint y: 252, endPoint x: 403, endPoint y: 251, distance: 5.9
click at [403, 251] on video at bounding box center [351, 260] width 156 height 87
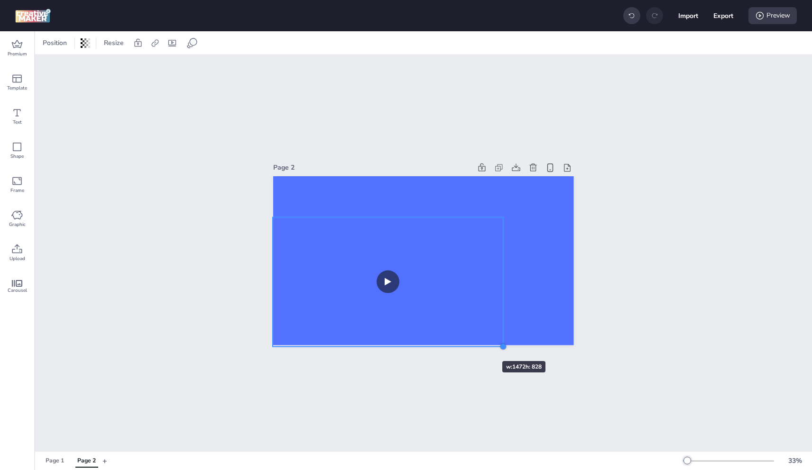
drag, startPoint x: 428, startPoint y: 304, endPoint x: 475, endPoint y: 310, distance: 46.8
click at [475, 342] on div "Page 2" at bounding box center [423, 253] width 301 height 207
drag, startPoint x: 474, startPoint y: 266, endPoint x: 475, endPoint y: 246, distance: 20.9
click at [475, 246] on video at bounding box center [387, 261] width 227 height 128
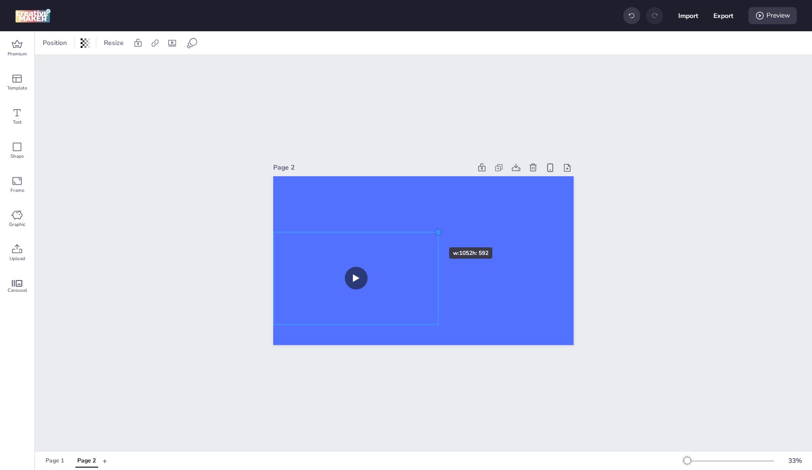
drag, startPoint x: 494, startPoint y: 195, endPoint x: 421, endPoint y: 230, distance: 81.4
click at [421, 230] on div at bounding box center [423, 260] width 301 height 169
drag, startPoint x: 408, startPoint y: 257, endPoint x: 412, endPoint y: 239, distance: 17.9
click at [412, 239] on video at bounding box center [359, 261] width 165 height 92
click at [375, 263] on video at bounding box center [360, 261] width 165 height 92
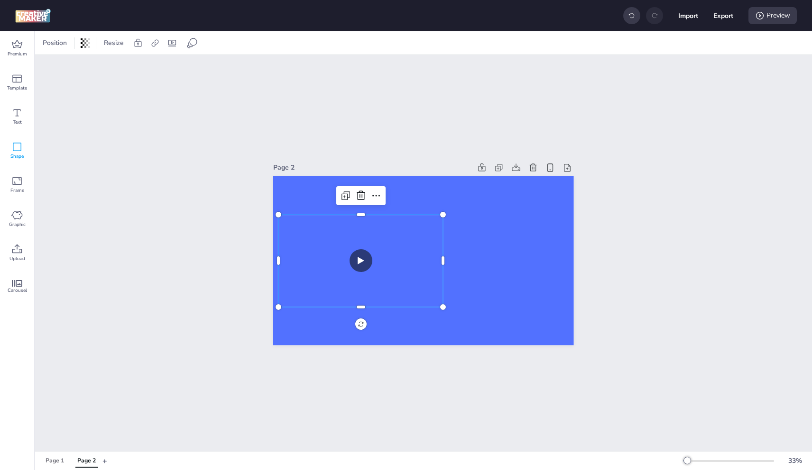
click at [14, 148] on icon at bounding box center [16, 146] width 11 height 11
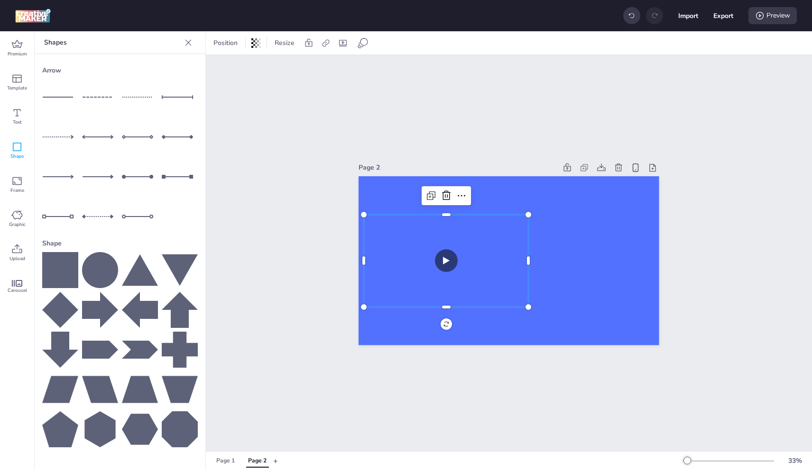
click at [101, 392] on icon at bounding box center [100, 389] width 36 height 27
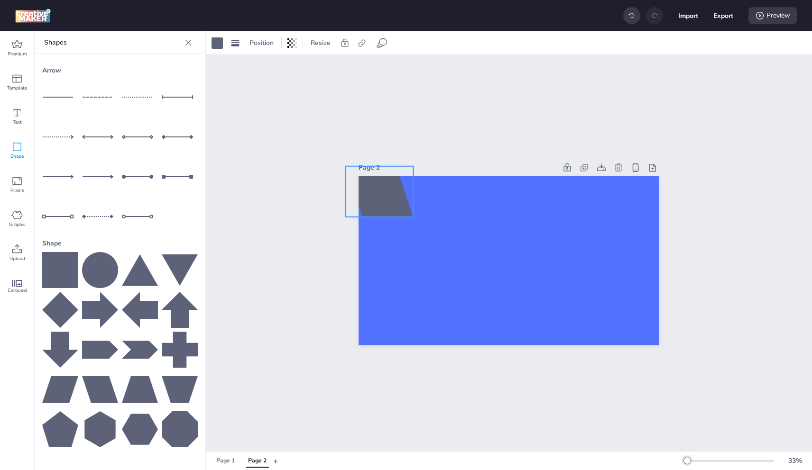
drag, startPoint x: 490, startPoint y: 262, endPoint x: 363, endPoint y: 212, distance: 136.0
click at [360, 195] on div at bounding box center [380, 191] width 68 height 51
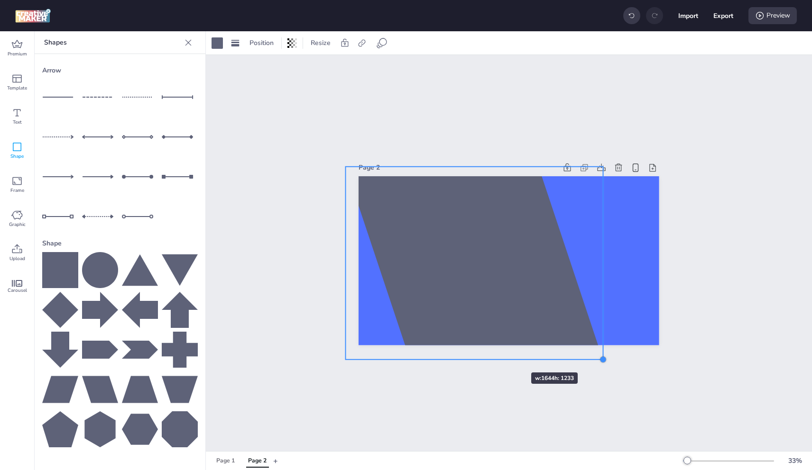
drag, startPoint x: 411, startPoint y: 213, endPoint x: 502, endPoint y: 354, distance: 167.3
click at [503, 355] on div "Page 2" at bounding box center [509, 253] width 606 height 396
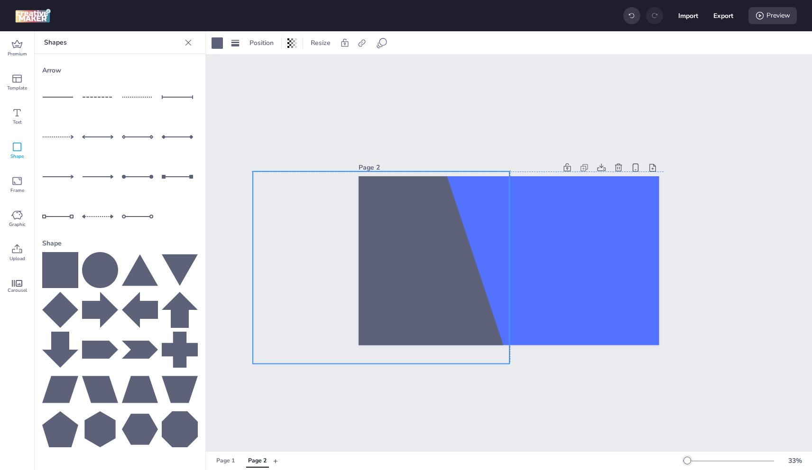
drag, startPoint x: 440, startPoint y: 293, endPoint x: 406, endPoint y: 309, distance: 37.1
click at [406, 309] on div at bounding box center [381, 268] width 257 height 193
click at [519, 252] on video at bounding box center [446, 261] width 165 height 92
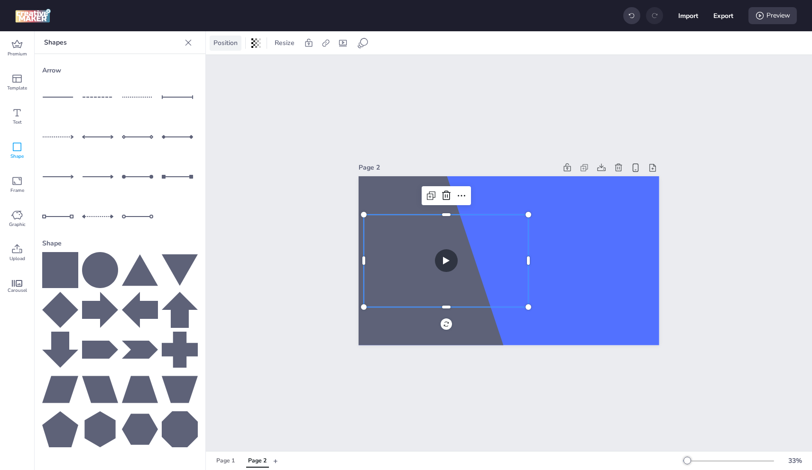
click at [235, 44] on span "Position" at bounding box center [225, 43] width 28 height 10
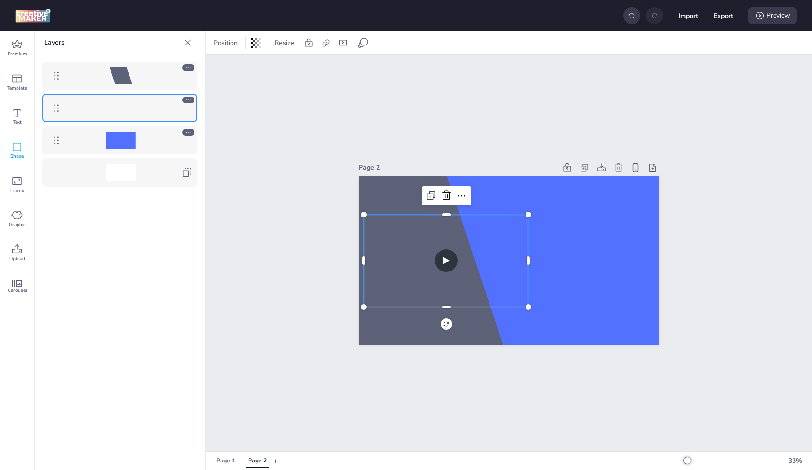
drag, startPoint x: 167, startPoint y: 112, endPoint x: 80, endPoint y: 91, distance: 89.8
click at [165, 64] on div at bounding box center [120, 124] width 170 height 140
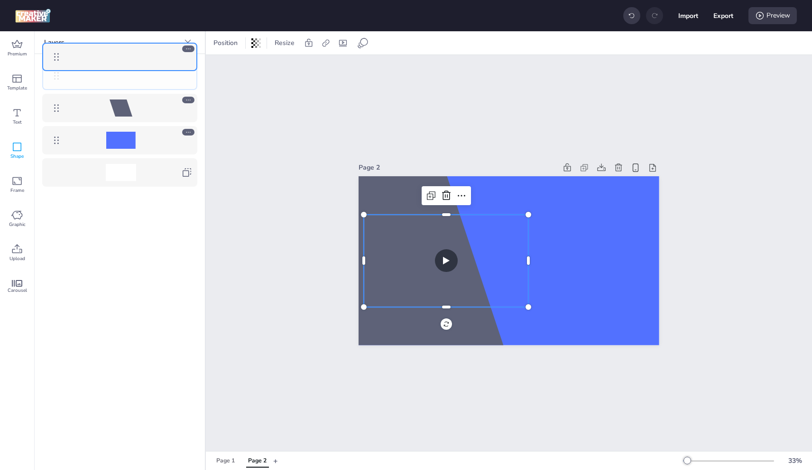
drag, startPoint x: 60, startPoint y: 109, endPoint x: 59, endPoint y: 57, distance: 51.2
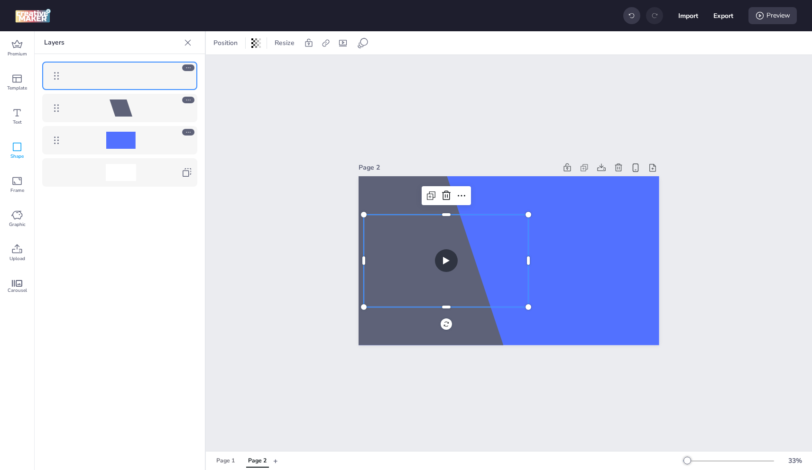
click at [59, 57] on body "Import Export Preview Premium Template Text Shape Frame Graphic Upload Carousel…" at bounding box center [406, 235] width 812 height 470
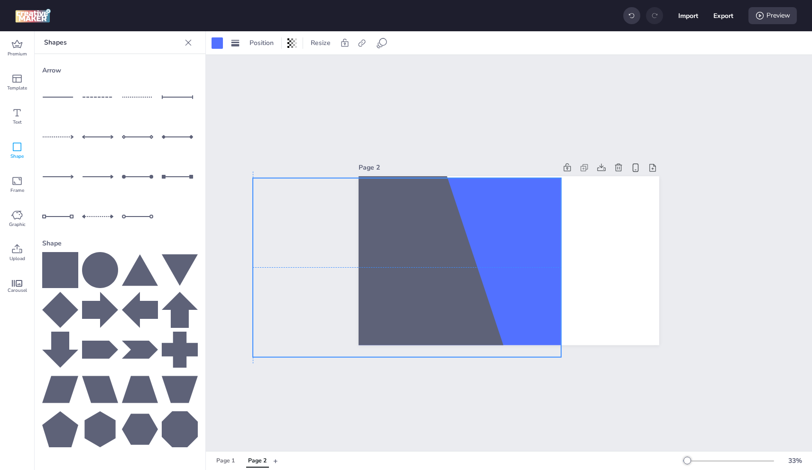
drag, startPoint x: 624, startPoint y: 245, endPoint x: 552, endPoint y: 244, distance: 71.6
click at [523, 176] on div at bounding box center [508, 176] width 301 height 0
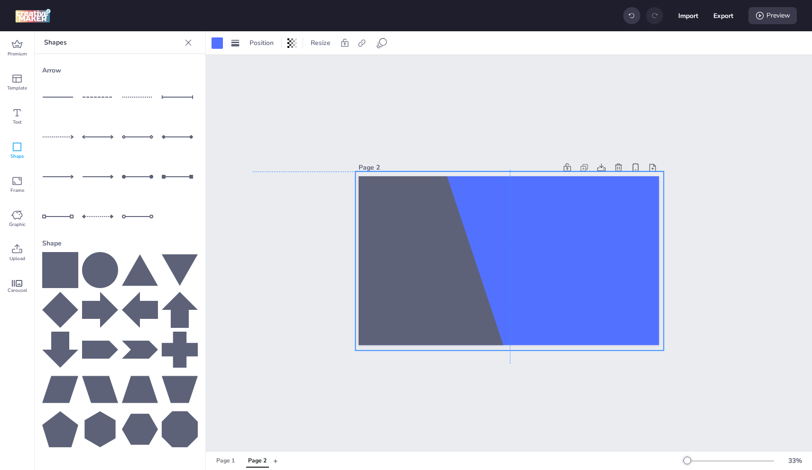
drag, startPoint x: 533, startPoint y: 201, endPoint x: 631, endPoint y: 192, distance: 98.6
click at [631, 192] on div at bounding box center [510, 261] width 308 height 179
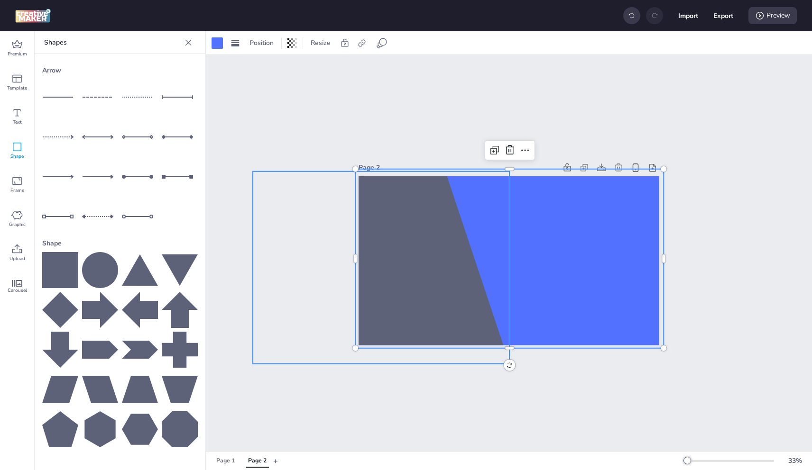
click at [437, 189] on div at bounding box center [381, 268] width 257 height 193
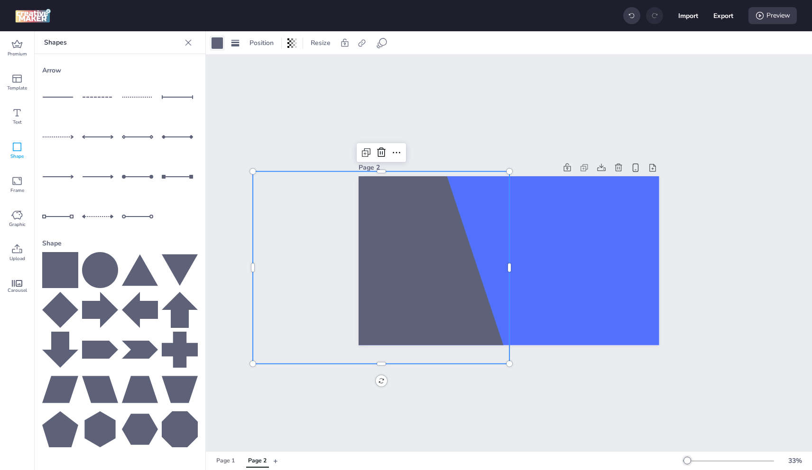
click at [217, 42] on div at bounding box center [216, 42] width 11 height 11
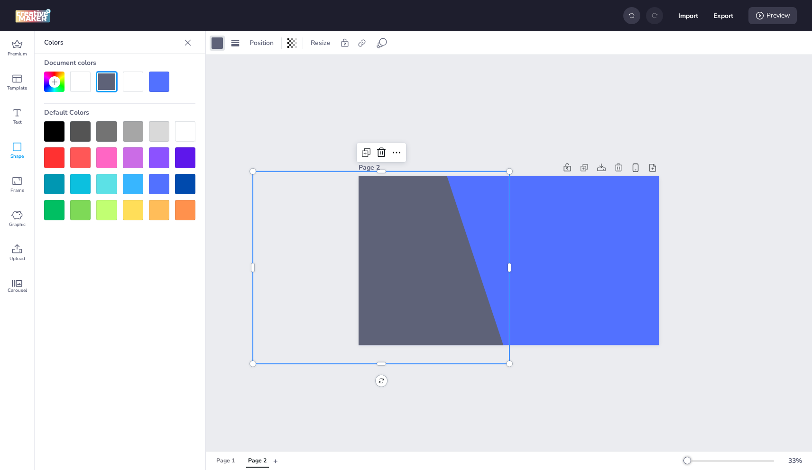
click at [181, 134] on div at bounding box center [185, 131] width 20 height 20
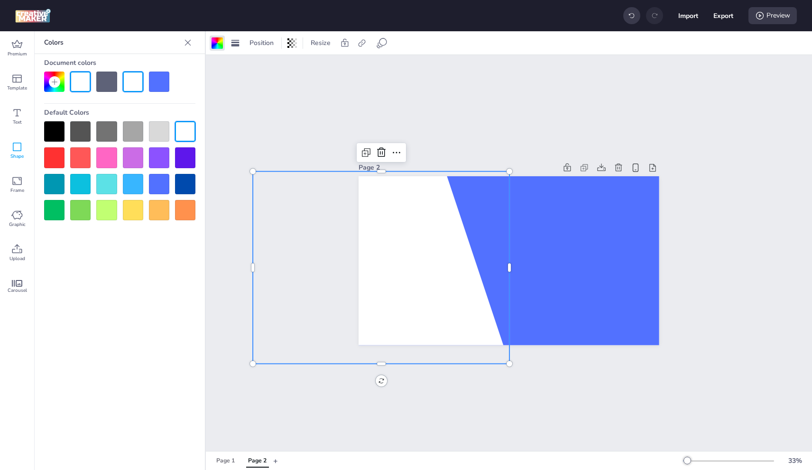
click at [91, 155] on div at bounding box center [119, 170] width 151 height 99
click at [81, 159] on div at bounding box center [80, 157] width 20 height 20
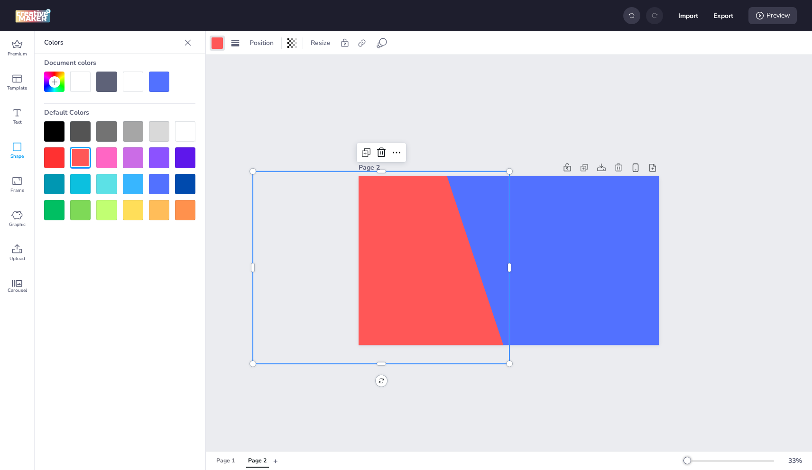
click at [56, 80] on icon at bounding box center [55, 82] width 8 height 8
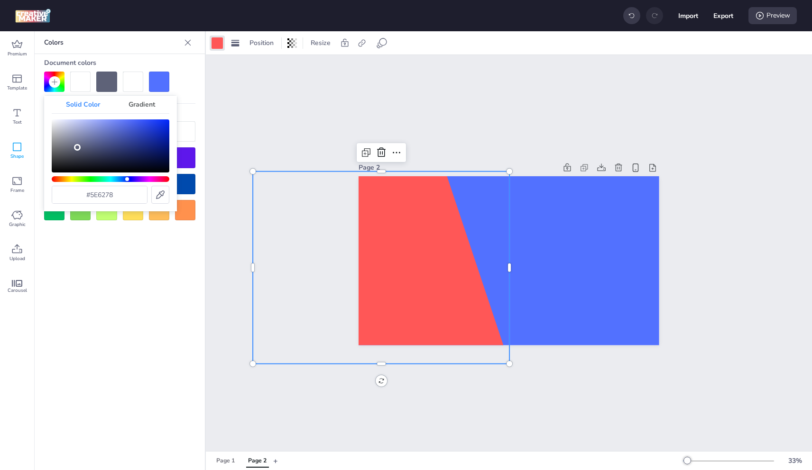
click at [161, 193] on icon at bounding box center [160, 194] width 11 height 11
type input "#ff3e01"
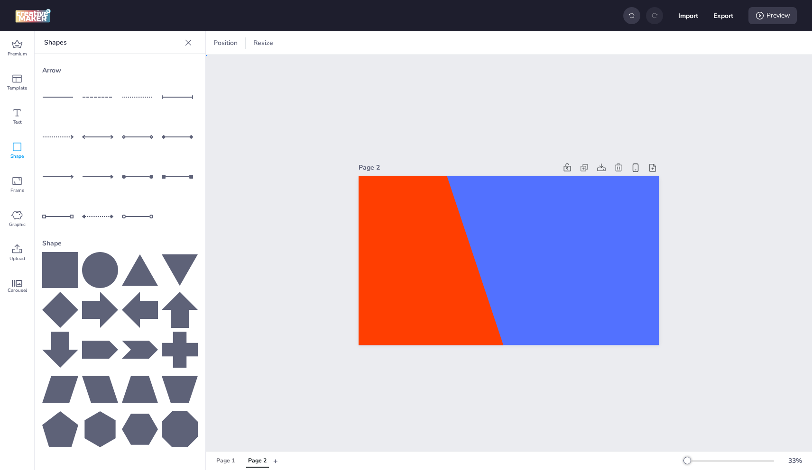
click at [511, 139] on div "Page 2" at bounding box center [509, 253] width 606 height 396
click at [21, 178] on icon at bounding box center [16, 181] width 9 height 8
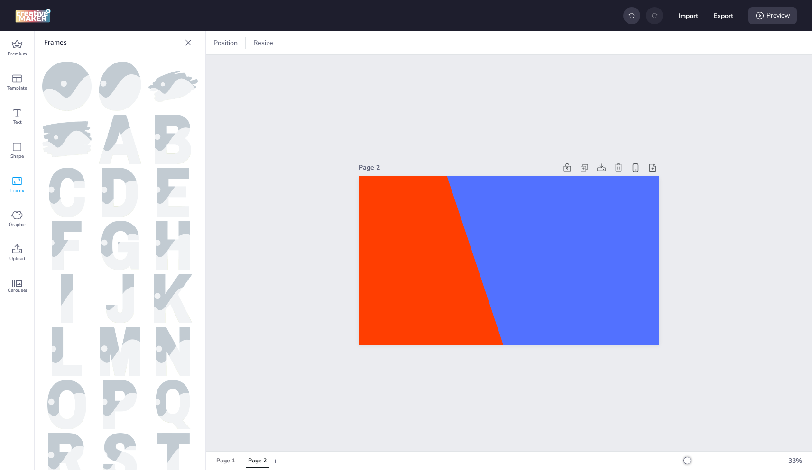
click at [131, 183] on img at bounding box center [120, 192] width 36 height 49
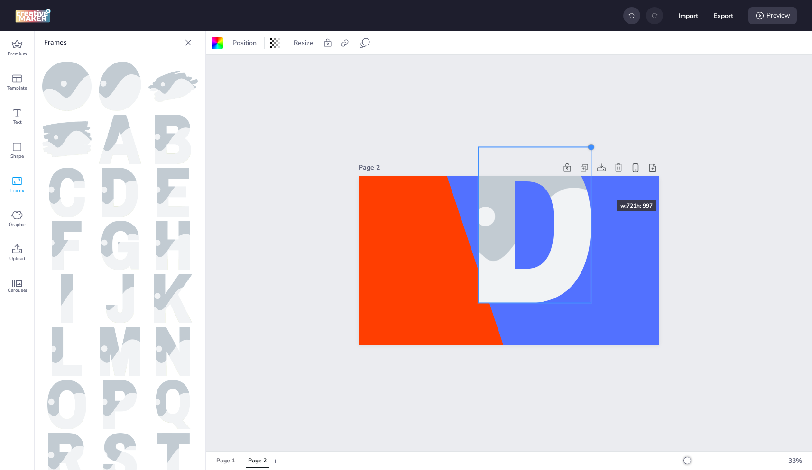
drag, startPoint x: 536, startPoint y: 214, endPoint x: 583, endPoint y: 191, distance: 51.7
click at [592, 183] on div at bounding box center [508, 260] width 301 height 169
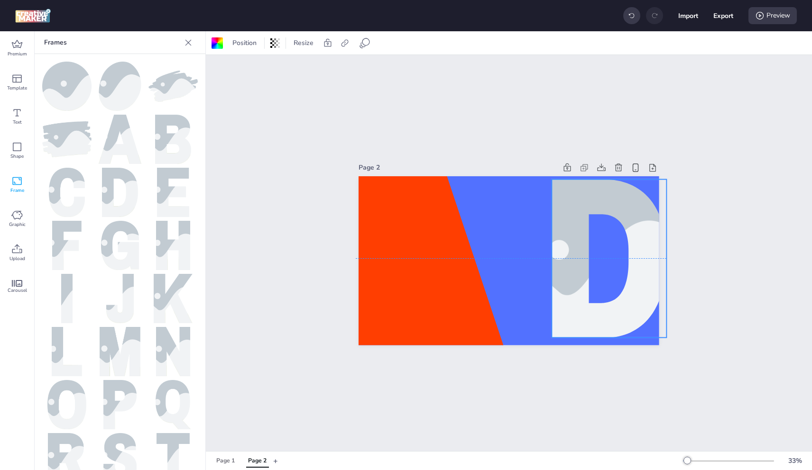
drag, startPoint x: 596, startPoint y: 216, endPoint x: 654, endPoint y: 235, distance: 61.2
click at [655, 235] on div at bounding box center [609, 258] width 238 height 158
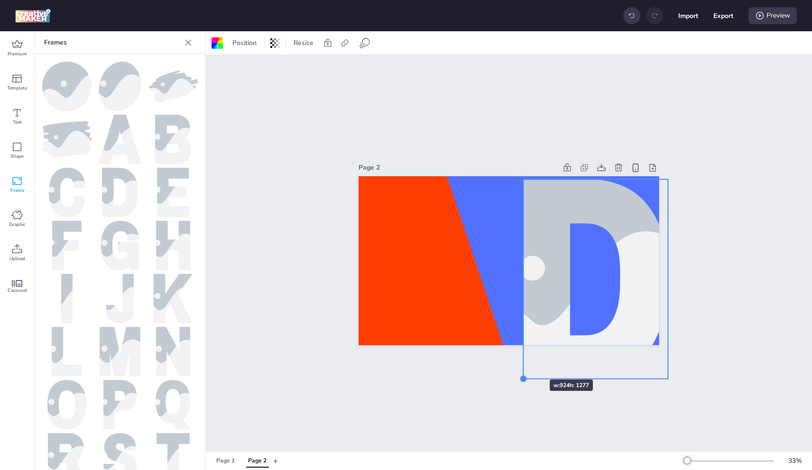
drag, startPoint x: 542, startPoint y: 344, endPoint x: 528, endPoint y: 358, distance: 19.8
click at [516, 367] on div "Page 2" at bounding box center [509, 253] width 606 height 396
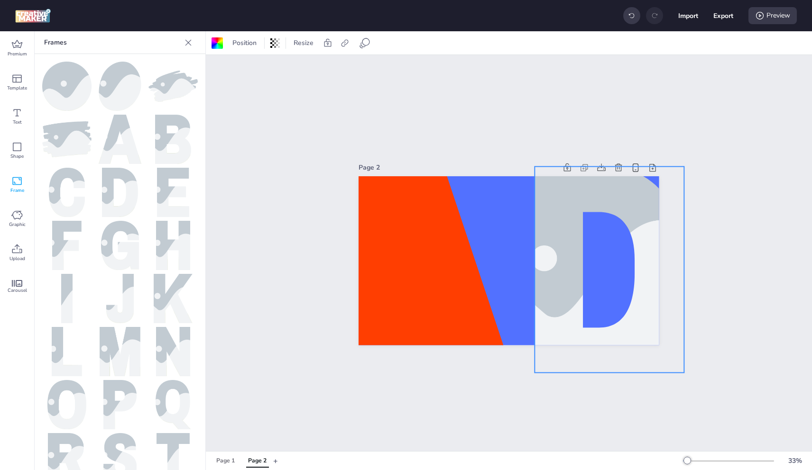
drag, startPoint x: 544, startPoint y: 323, endPoint x: 561, endPoint y: 311, distance: 21.4
click at [561, 311] on div at bounding box center [610, 269] width 310 height 206
click at [569, 276] on div at bounding box center [611, 270] width 310 height 206
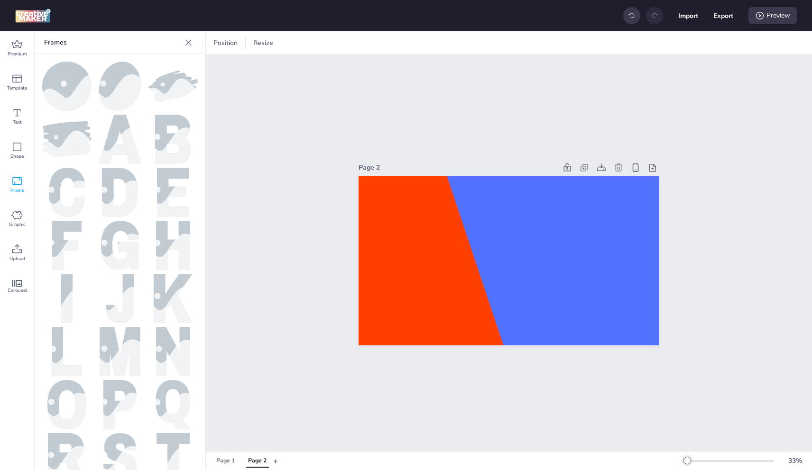
click at [179, 77] on img at bounding box center [172, 87] width 49 height 32
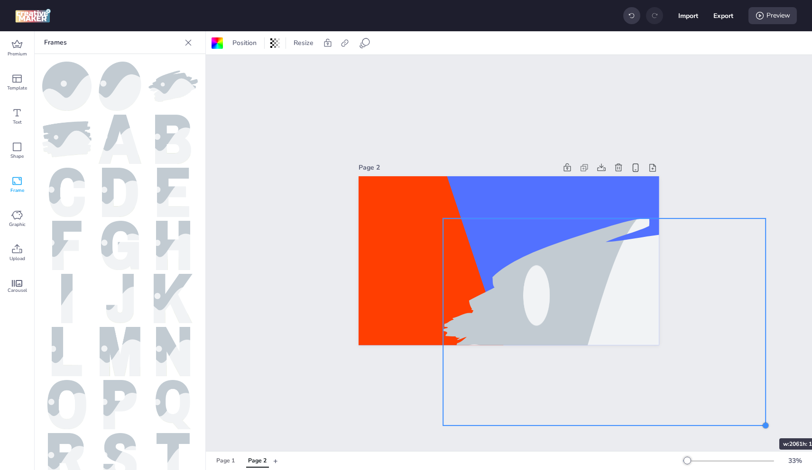
drag, startPoint x: 572, startPoint y: 300, endPoint x: 667, endPoint y: 340, distance: 102.9
click at [755, 422] on div "Page 2" at bounding box center [509, 253] width 606 height 396
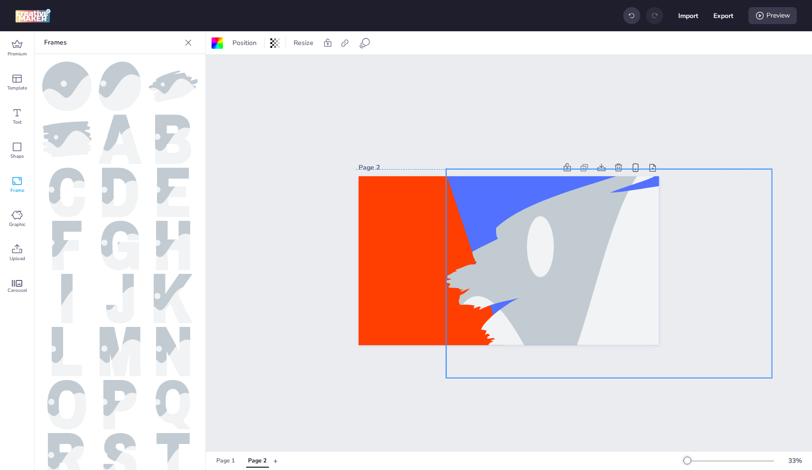
drag, startPoint x: 613, startPoint y: 246, endPoint x: 615, endPoint y: 227, distance: 19.1
click at [614, 227] on div at bounding box center [608, 273] width 325 height 488
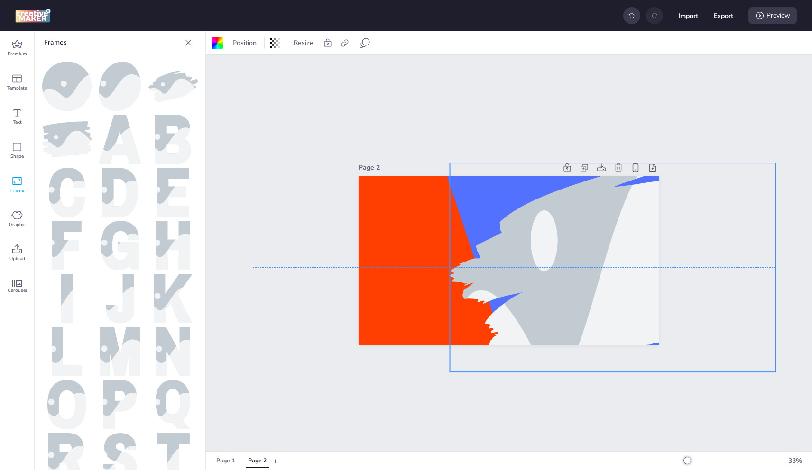
drag, startPoint x: 610, startPoint y: 244, endPoint x: 612, endPoint y: 238, distance: 6.0
click at [612, 238] on div at bounding box center [612, 268] width 325 height 488
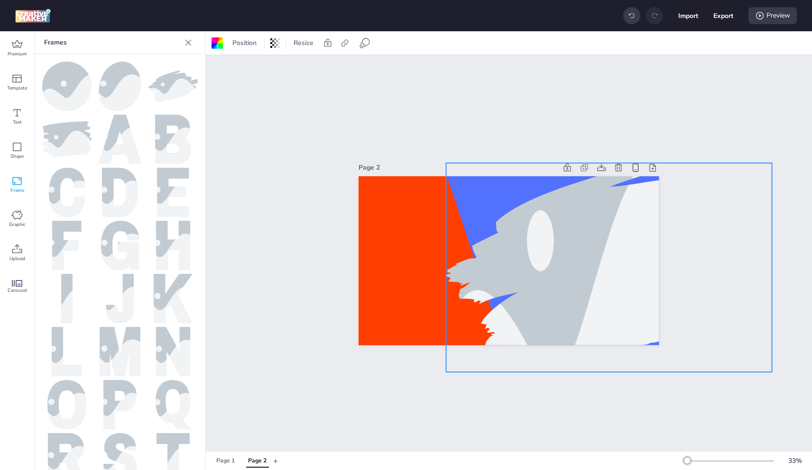
click at [598, 239] on div at bounding box center [608, 268] width 325 height 488
click at [524, 226] on div at bounding box center [608, 268] width 325 height 488
click at [618, 143] on icon at bounding box center [623, 143] width 11 height 11
drag, startPoint x: 560, startPoint y: 107, endPoint x: 443, endPoint y: 107, distance: 116.2
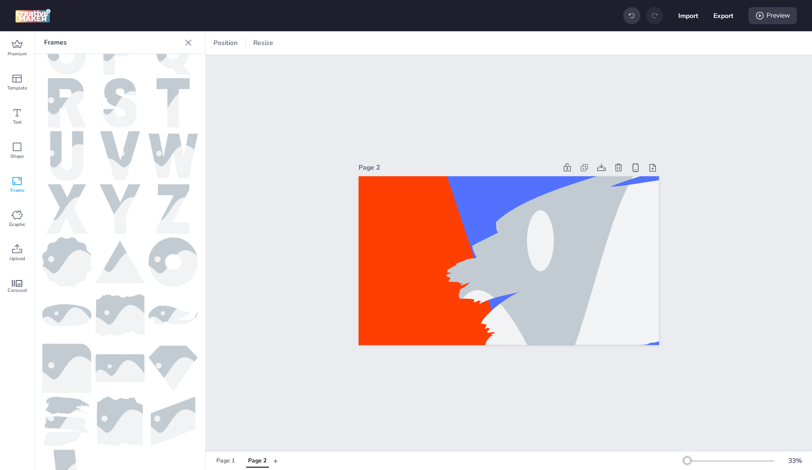
scroll to position [356, 0]
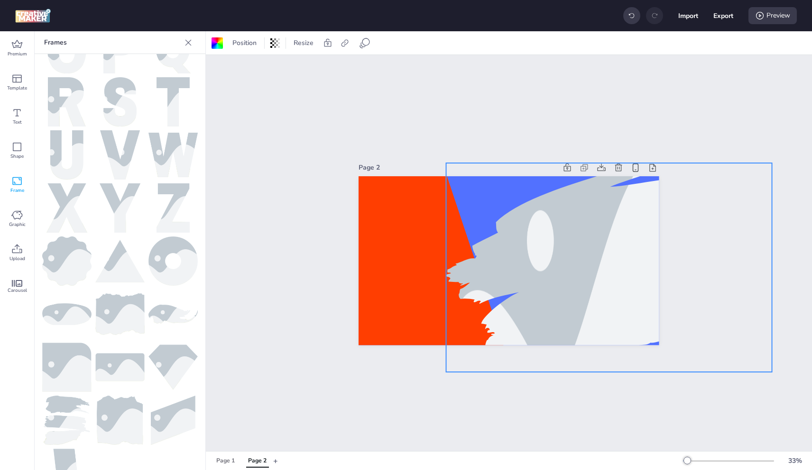
click at [529, 241] on div at bounding box center [608, 268] width 325 height 488
click at [529, 242] on div at bounding box center [608, 268] width 325 height 488
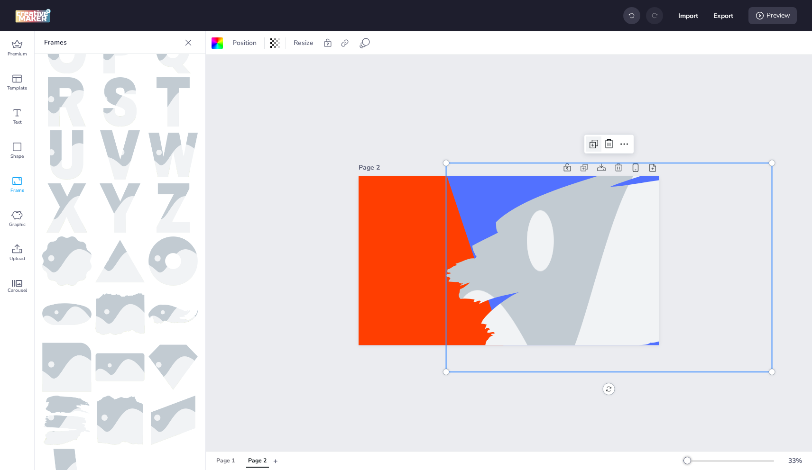
click at [594, 139] on icon at bounding box center [593, 143] width 11 height 11
click at [619, 199] on div at bounding box center [608, 268] width 325 height 488
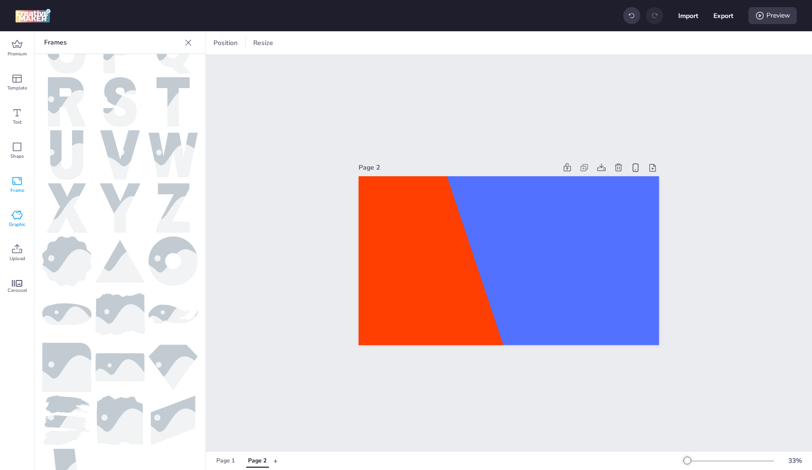
click at [21, 219] on icon at bounding box center [16, 215] width 11 height 11
